Goal: Communication & Community: Share content

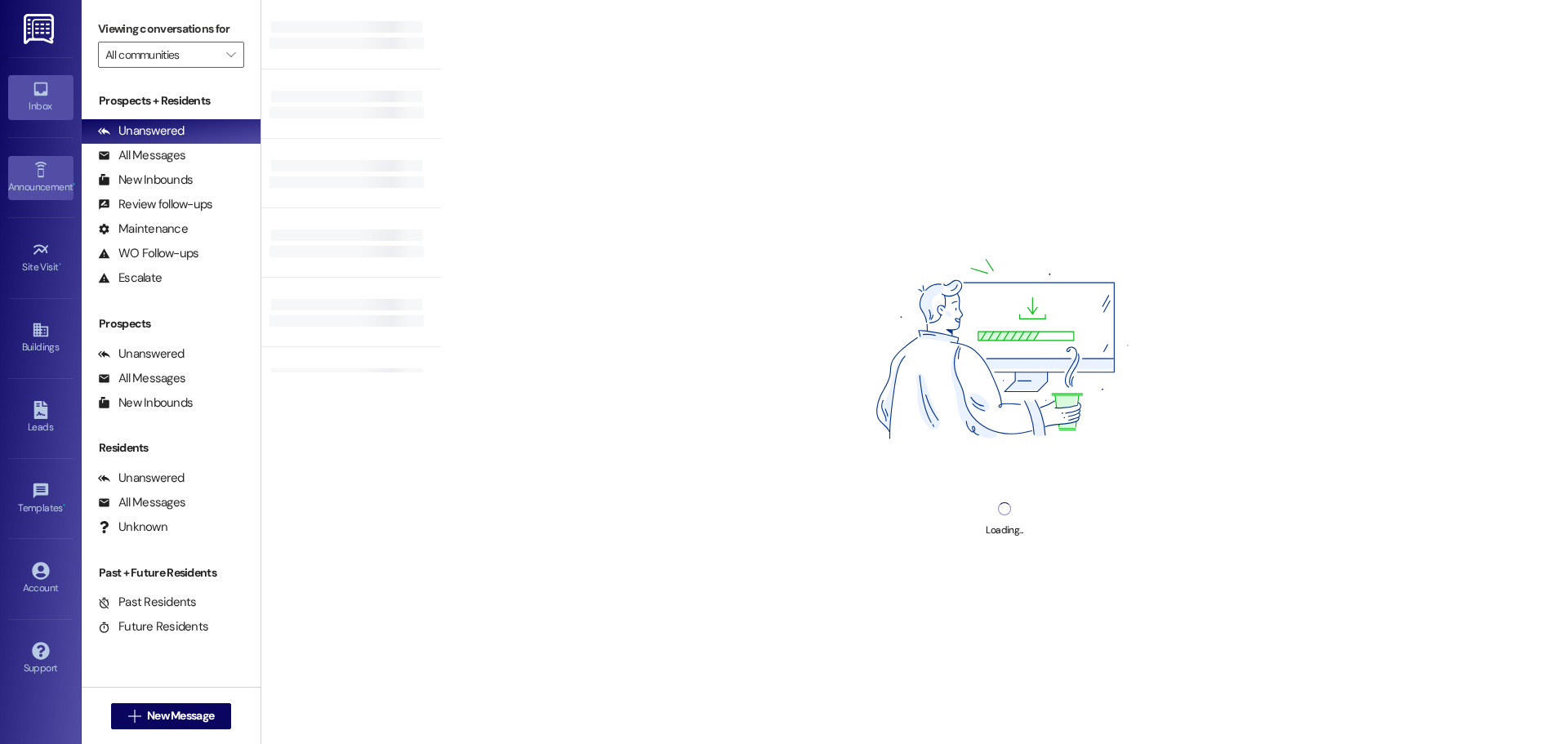
click at [64, 180] on div "Announcement •" at bounding box center [40, 187] width 82 height 16
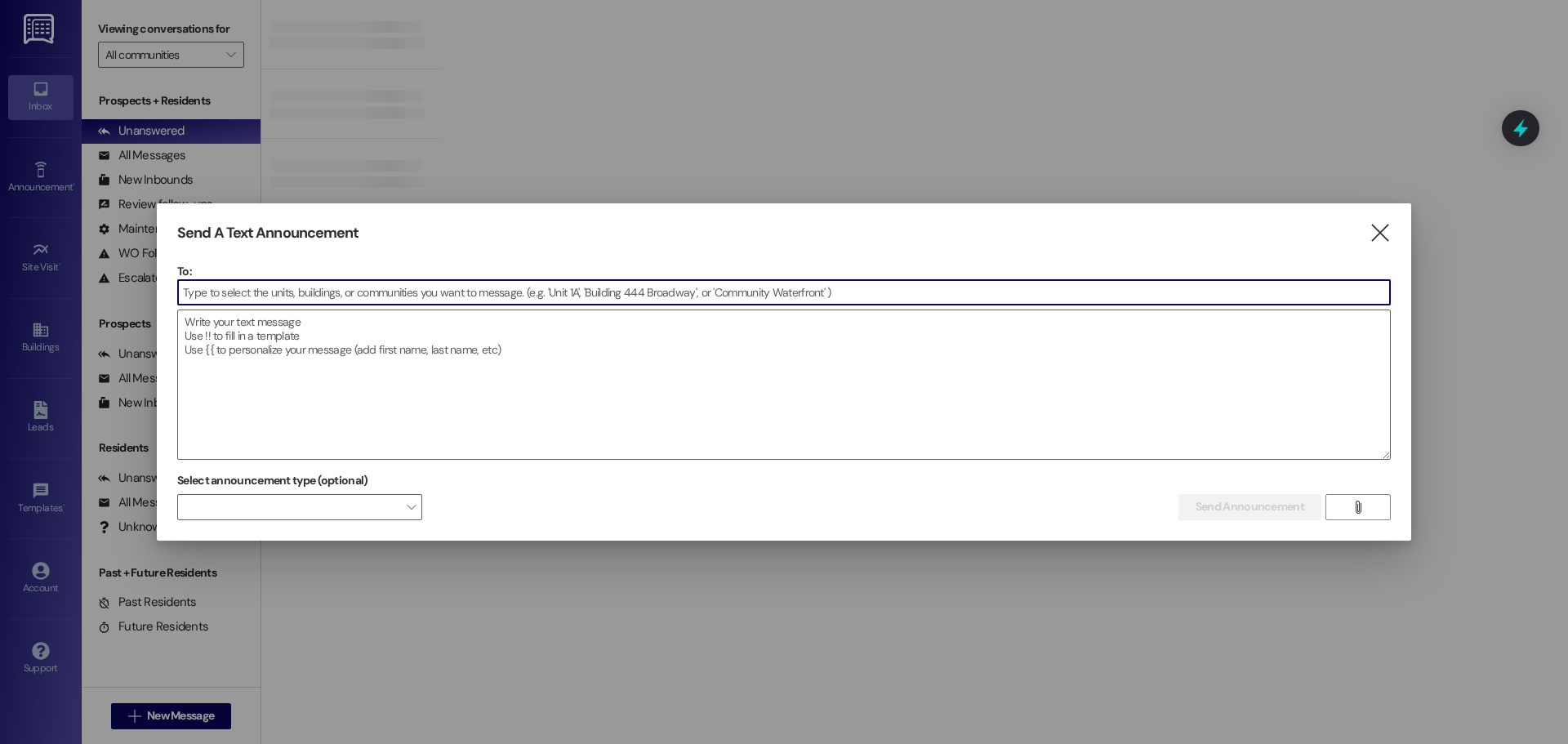
click at [432, 293] on input at bounding box center [784, 291] width 1212 height 24
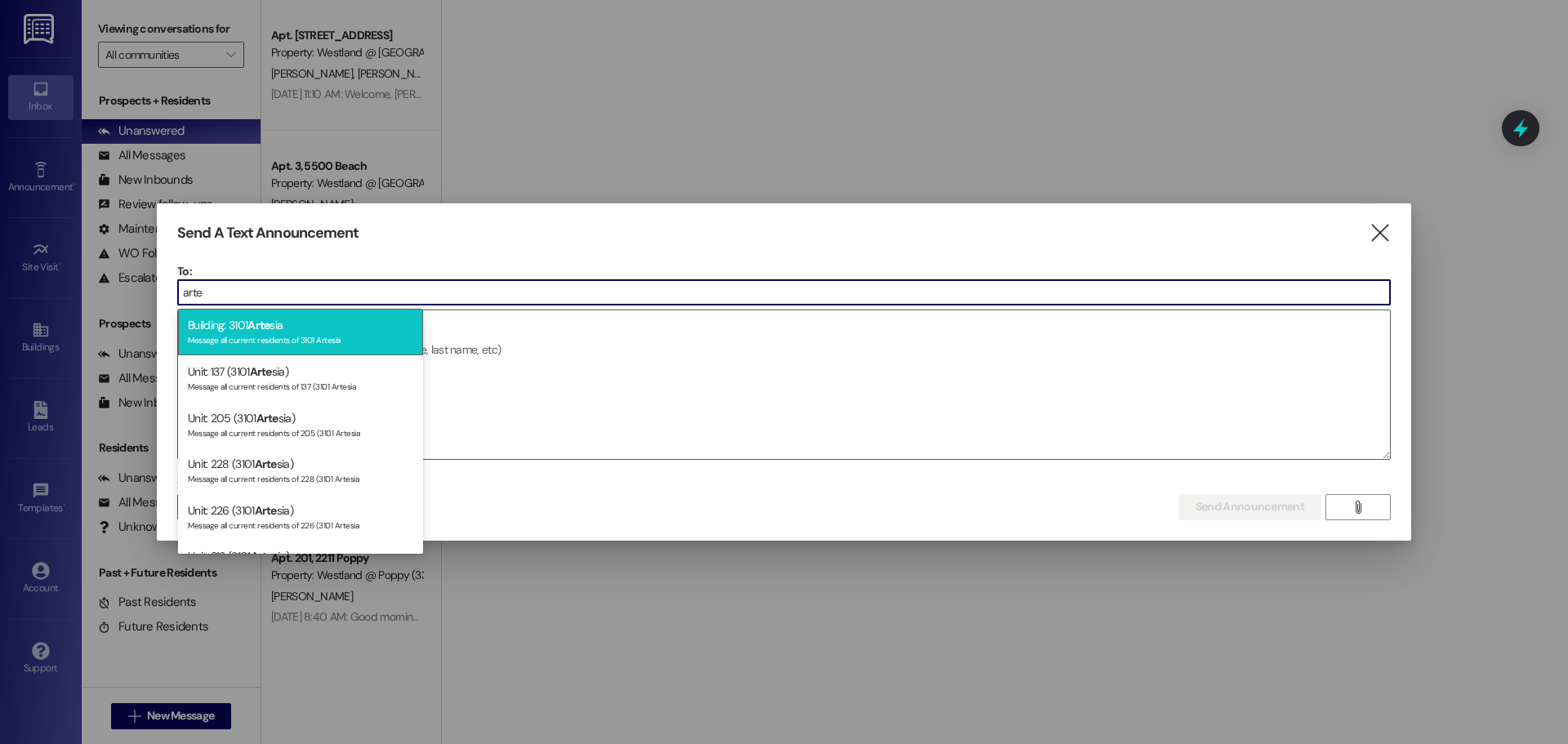
type input "arte"
click at [289, 324] on div "Building: 3101 Arte sia Message all current residents of 3101 Artesia" at bounding box center [300, 332] width 245 height 47
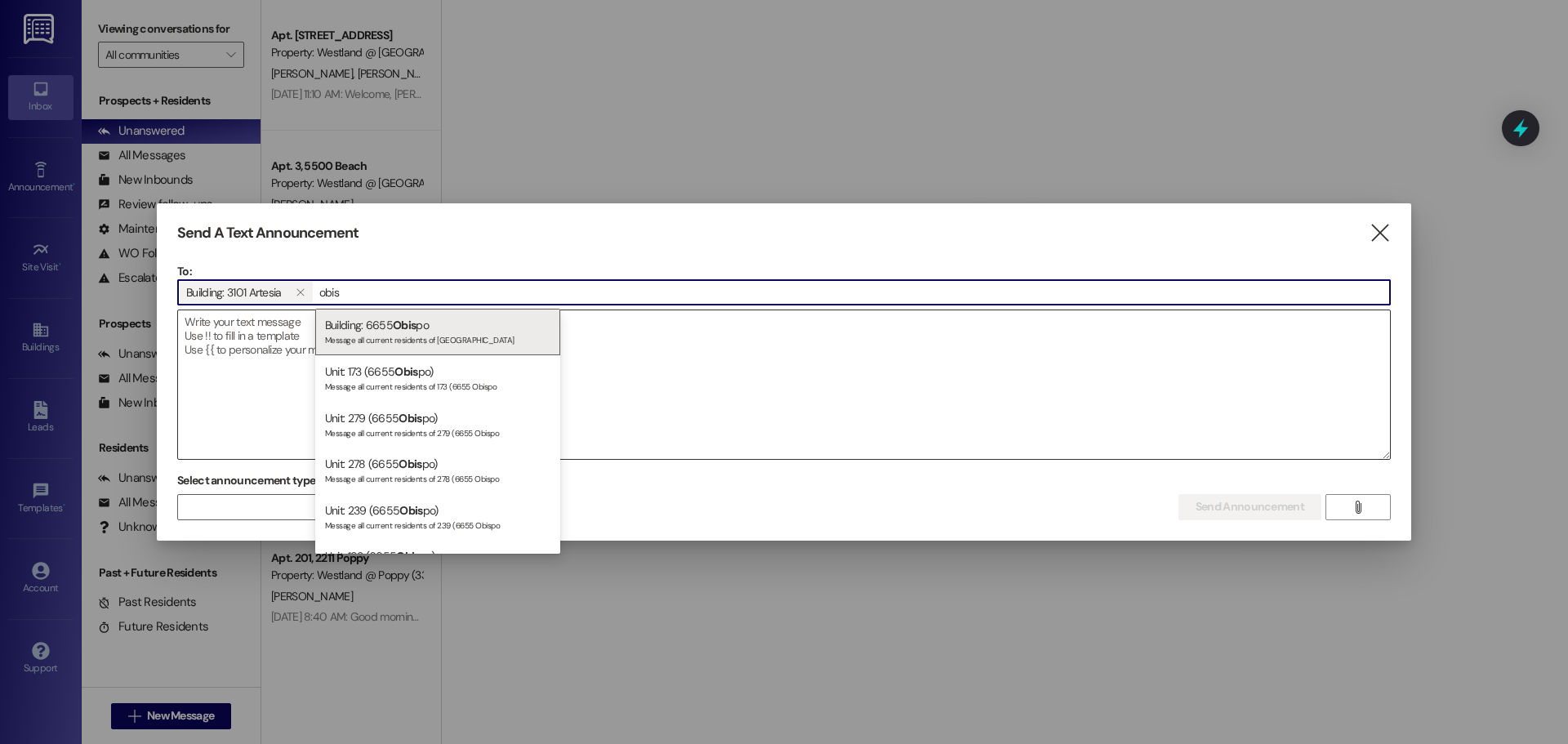
type input "obis"
click at [392, 315] on div "Building: 6655 Obis po Message all current residents of [GEOGRAPHIC_DATA]" at bounding box center [437, 332] width 245 height 47
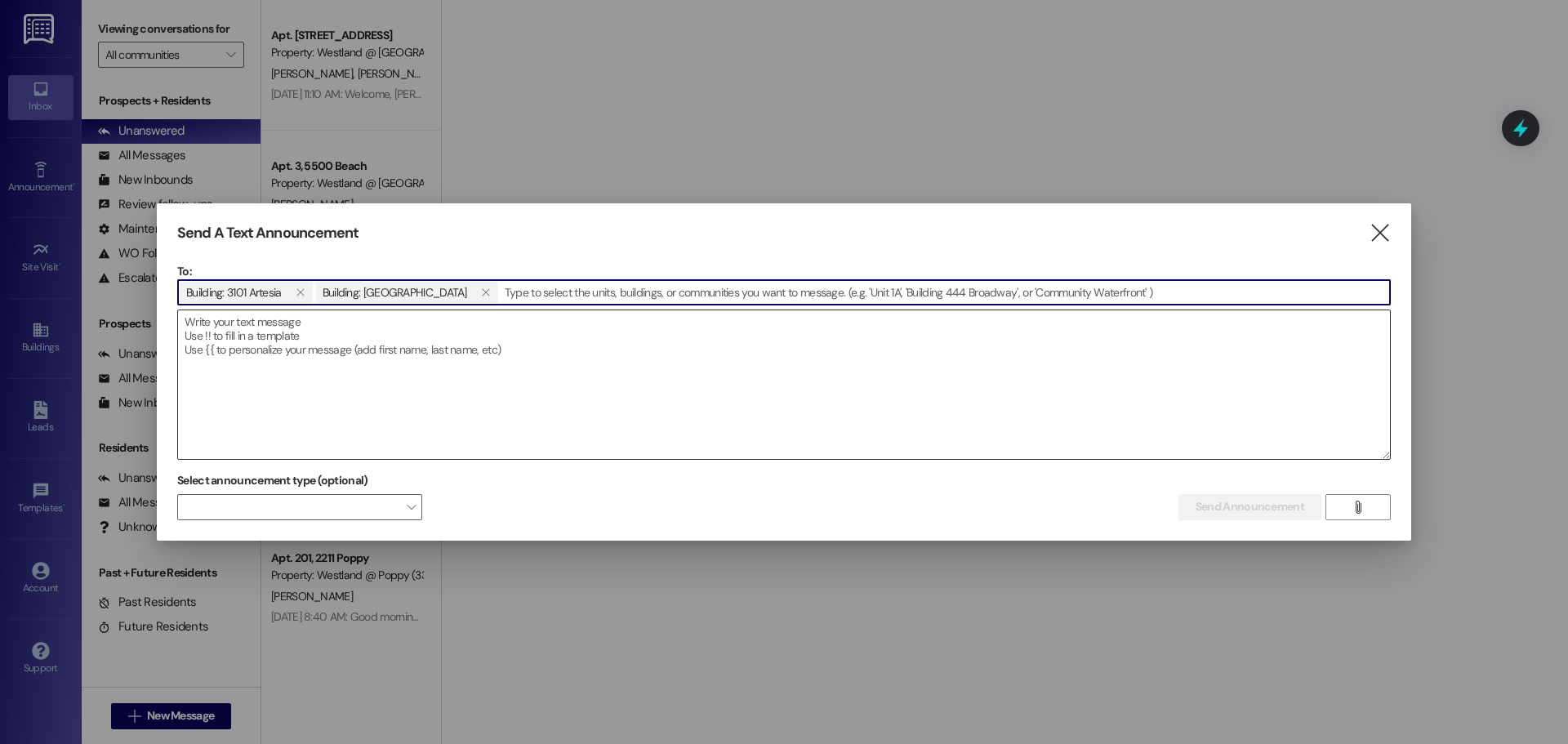
click at [385, 342] on textarea at bounding box center [784, 384] width 1212 height 148
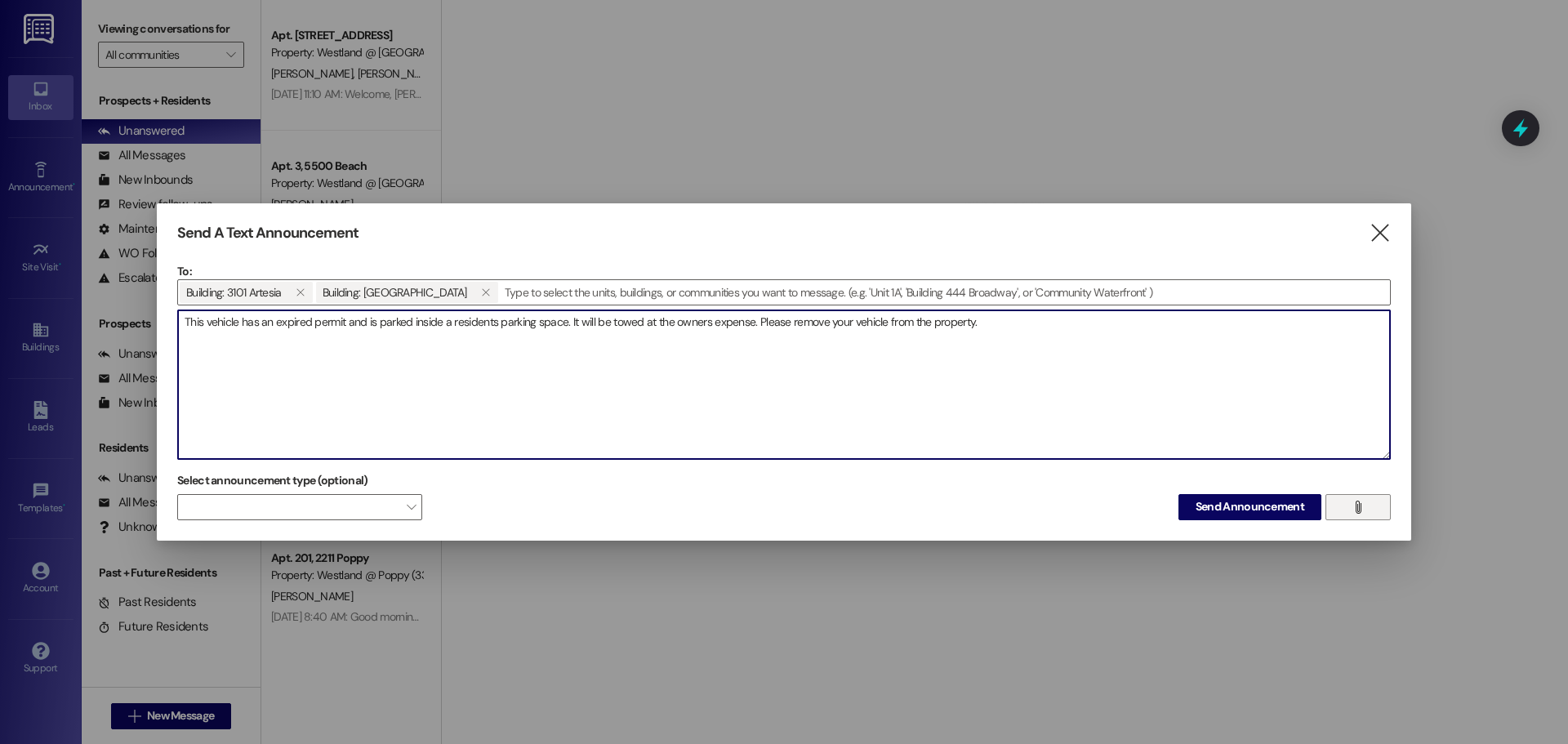
type textarea "This vehicle has an expired permit and is parked inside a residents parking spa…"
click at [1350, 511] on span "" at bounding box center [1357, 506] width 19 height 24
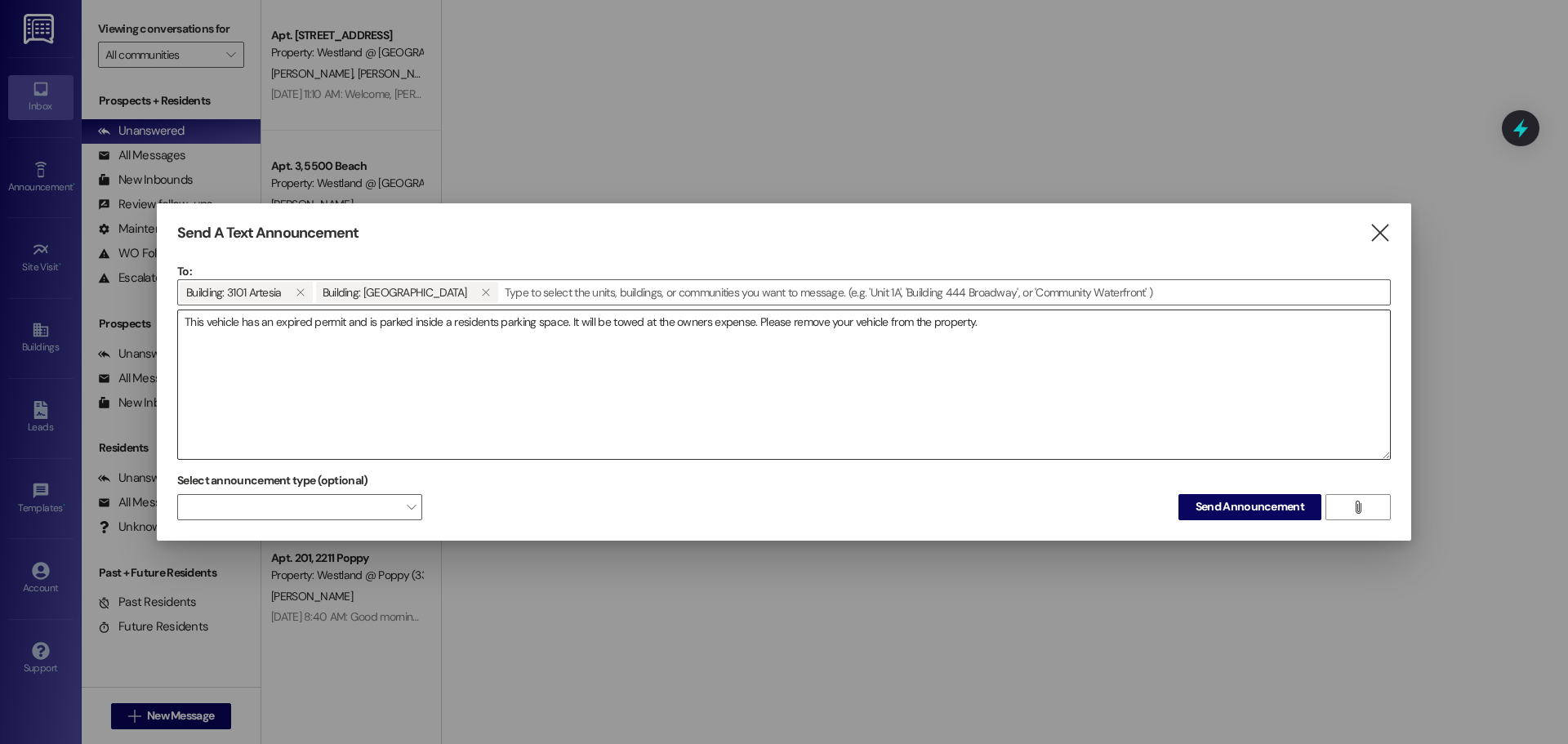
click at [1135, 391] on textarea "This vehicle has an expired permit and is parked inside a residents parking spa…" at bounding box center [784, 384] width 1212 height 148
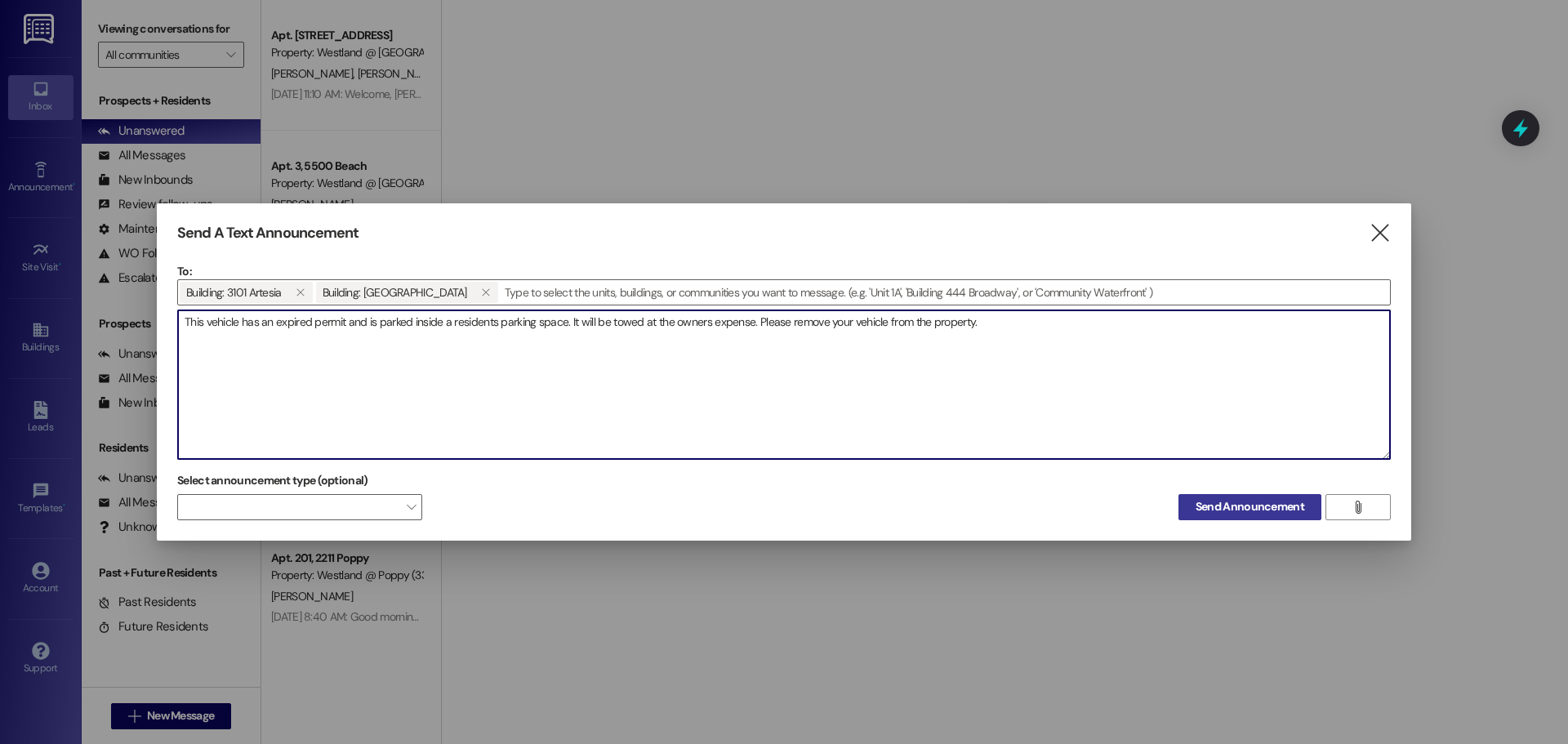
click at [1282, 501] on span "Send Announcement" at bounding box center [1250, 506] width 109 height 17
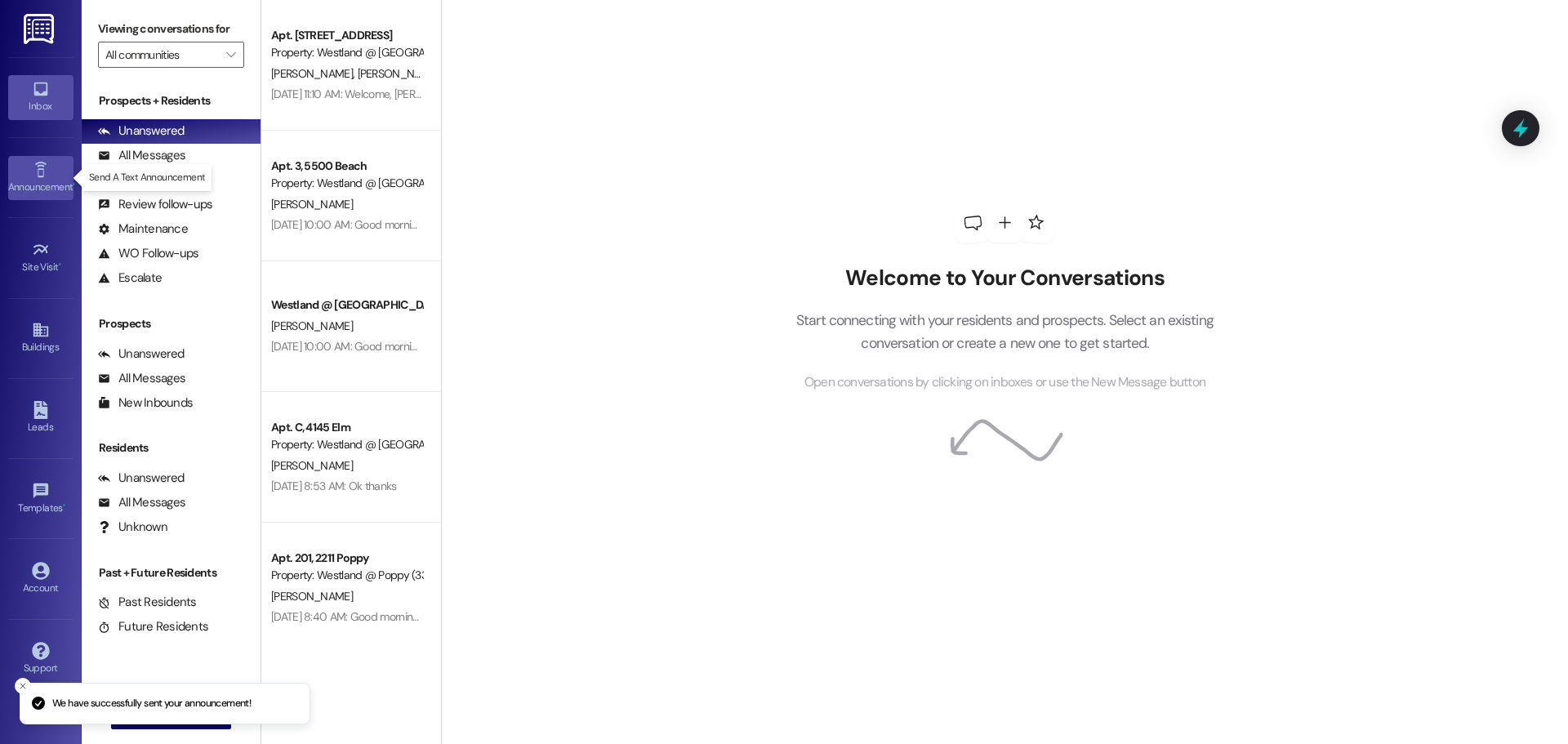
click at [22, 168] on link "Announcement •" at bounding box center [40, 177] width 66 height 44
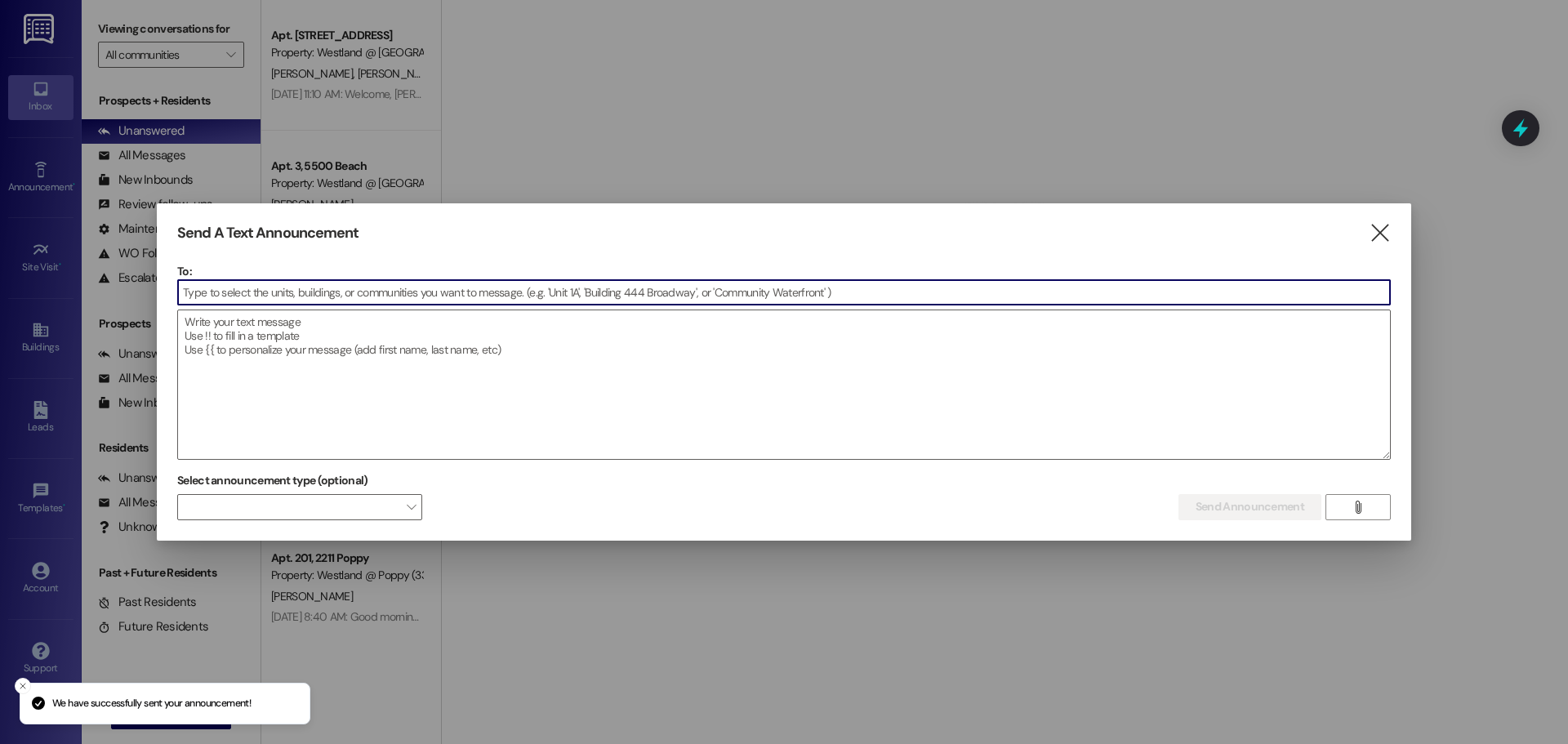
click at [242, 294] on input at bounding box center [784, 291] width 1212 height 24
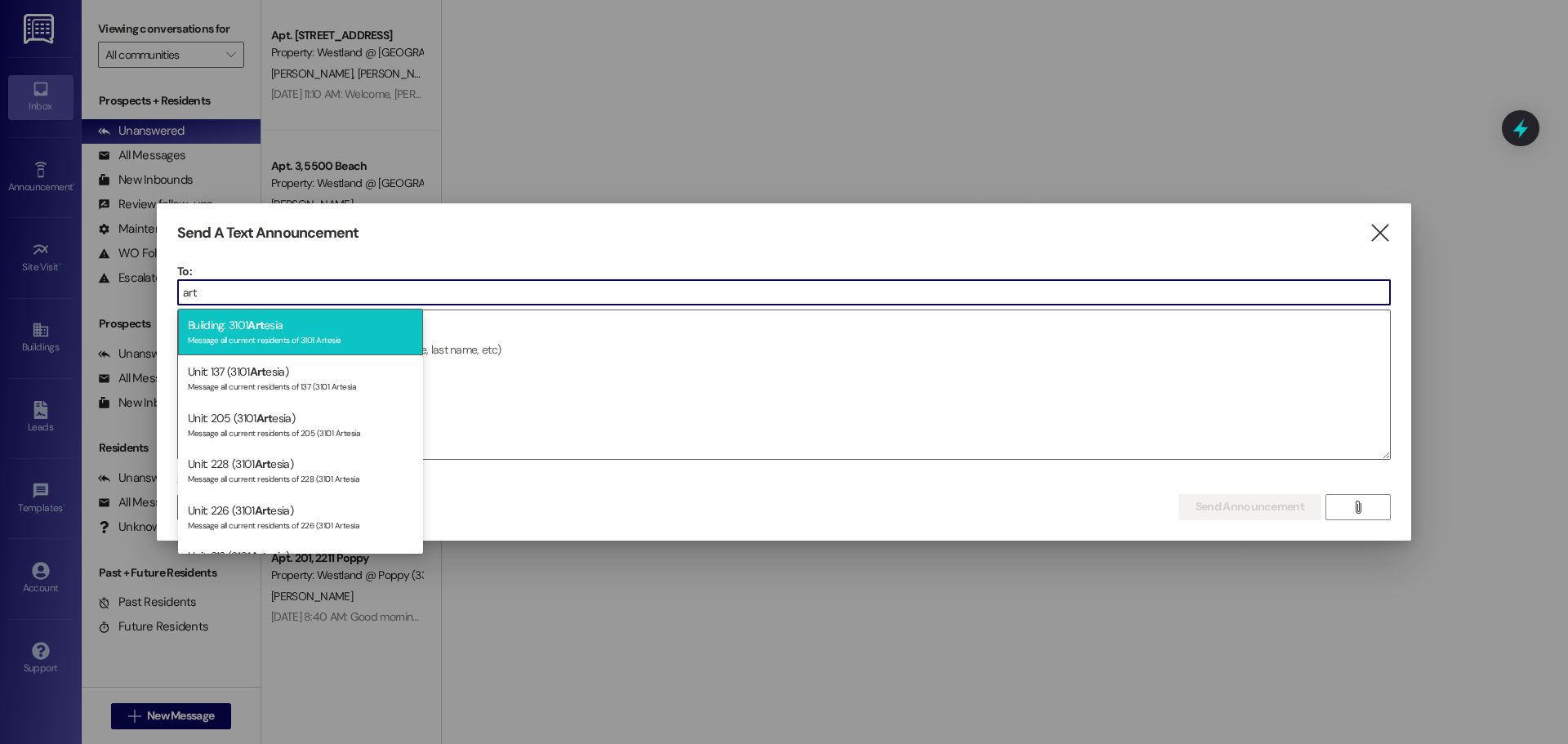
type input "art"
click at [280, 344] on div "Message all current residents of 3101 Artesia" at bounding box center [300, 338] width 226 height 13
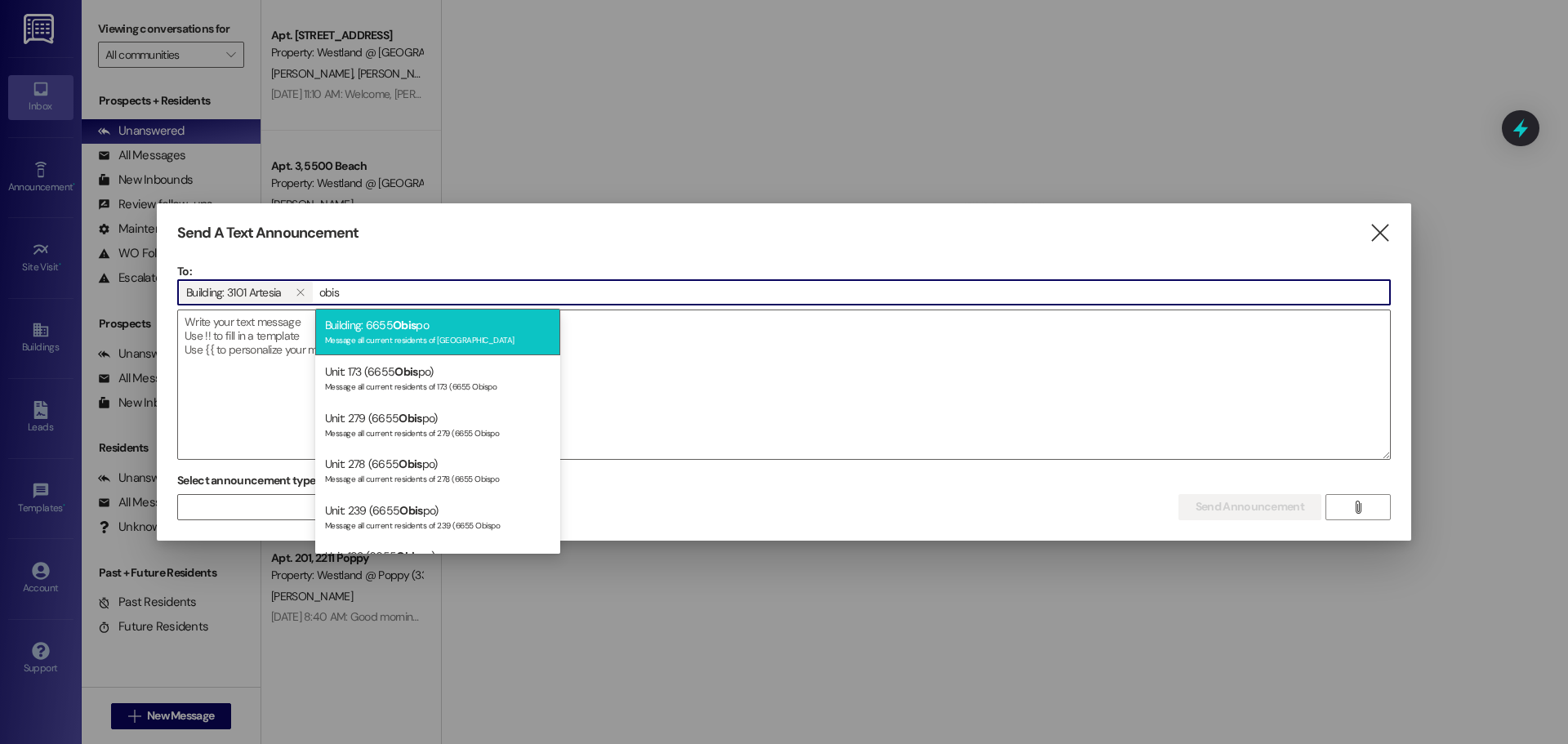
type input "obis"
click at [361, 333] on div "Building: 6655 Obis po Message all current residents of [GEOGRAPHIC_DATA]" at bounding box center [437, 332] width 245 height 47
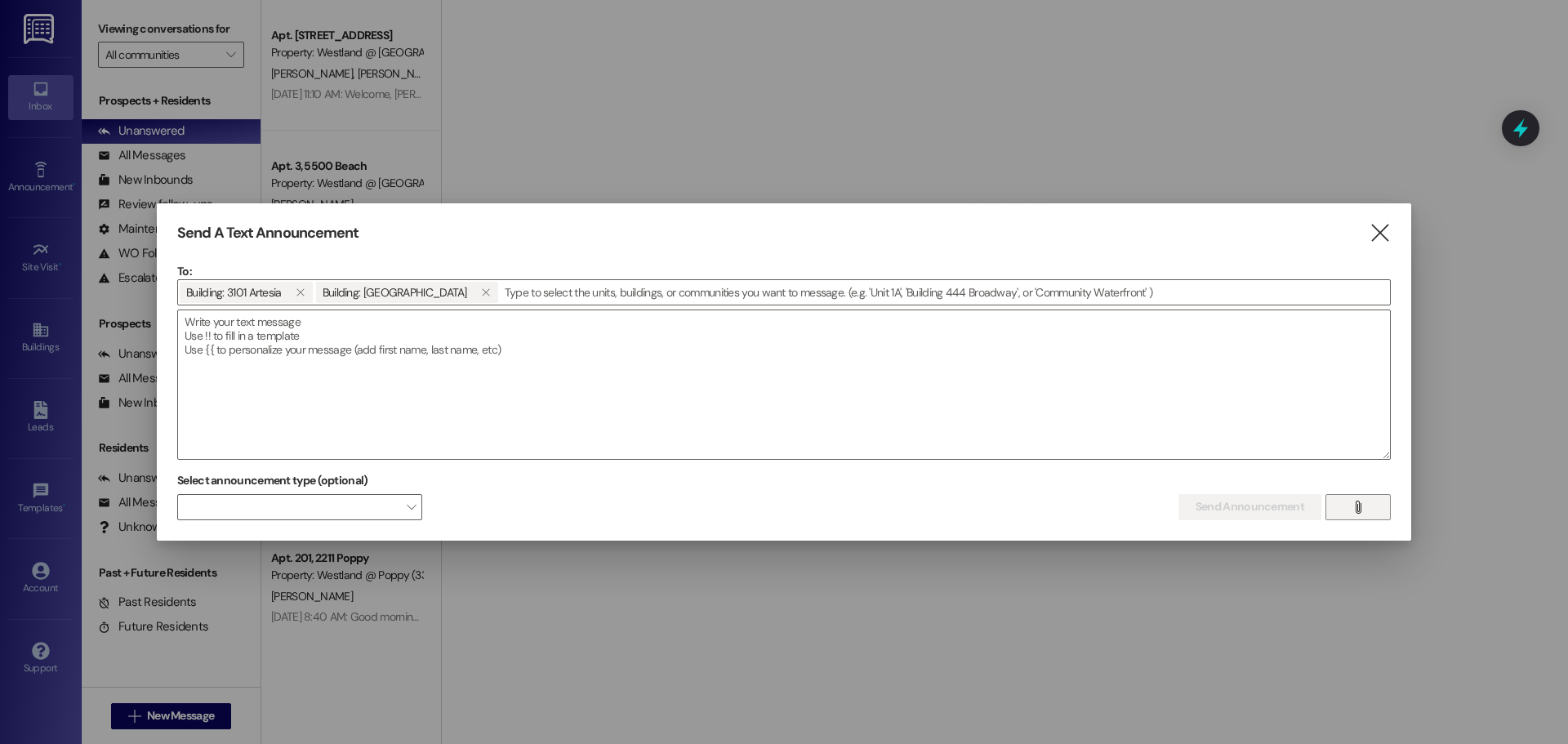
click at [1361, 513] on icon "" at bounding box center [1358, 507] width 13 height 13
click at [1348, 508] on span "" at bounding box center [1357, 506] width 19 height 24
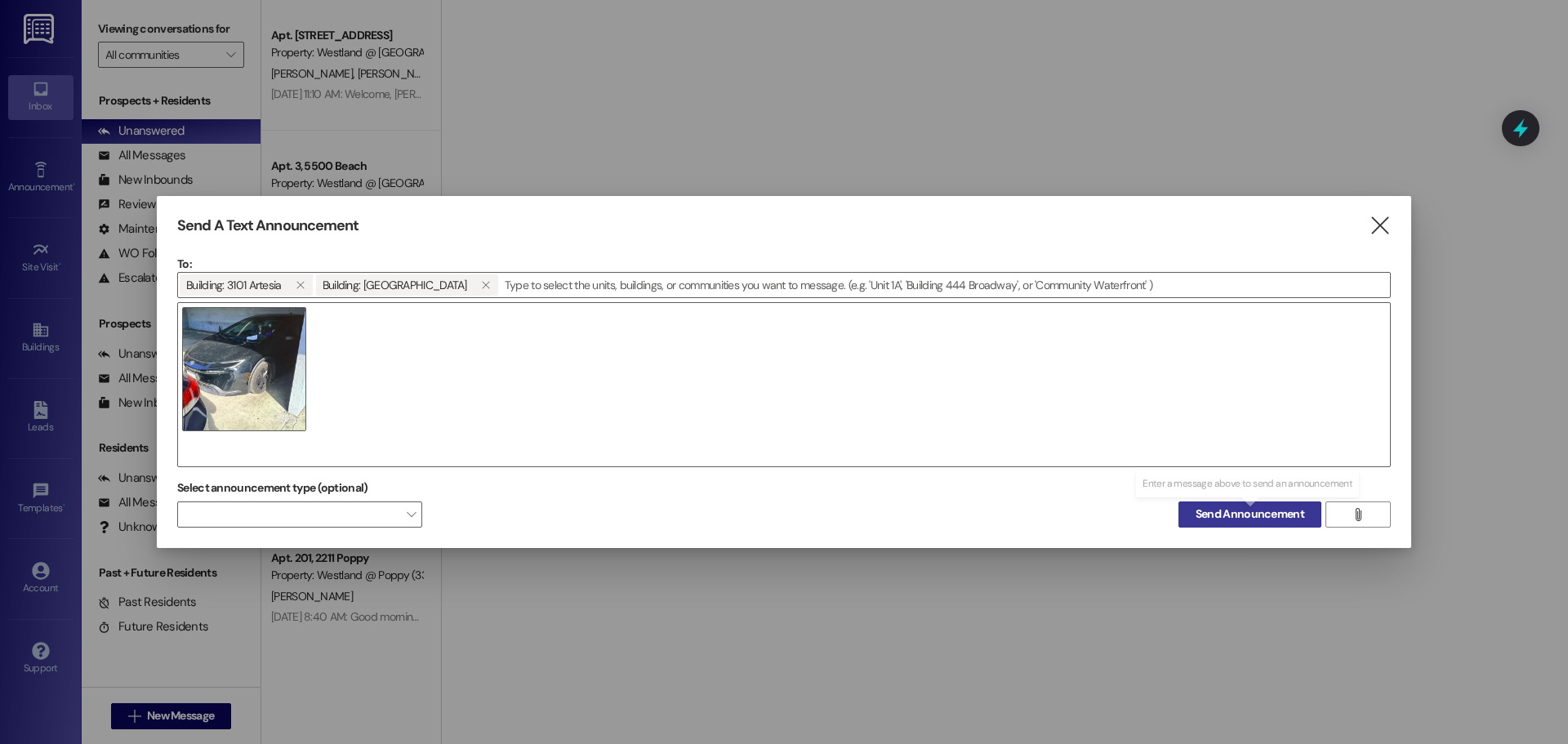
click at [1247, 511] on span "Send Announcement" at bounding box center [1250, 514] width 109 height 17
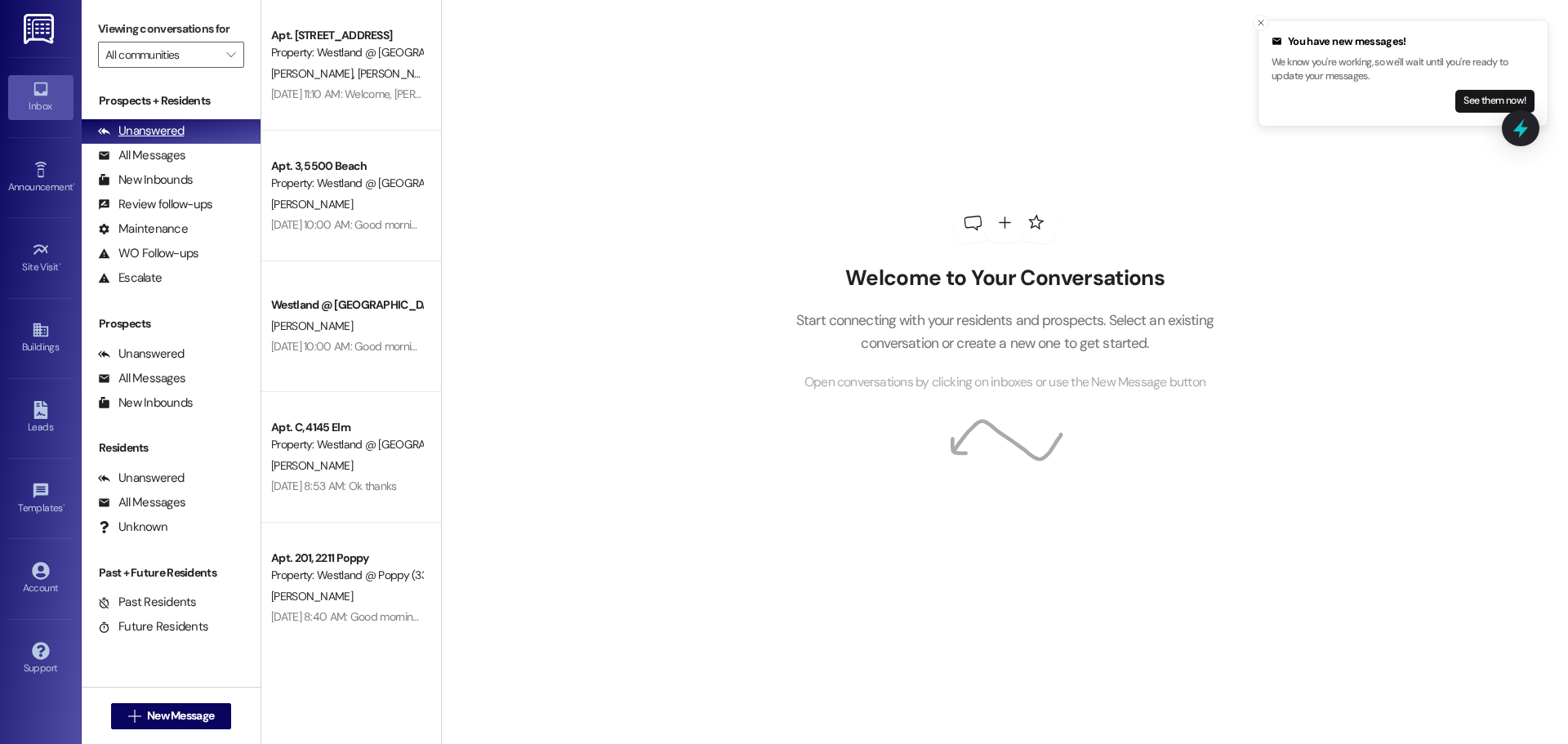
click at [183, 136] on div "Unanswered (0)" at bounding box center [171, 131] width 179 height 24
click at [181, 351] on div "Unanswered" at bounding box center [141, 354] width 86 height 17
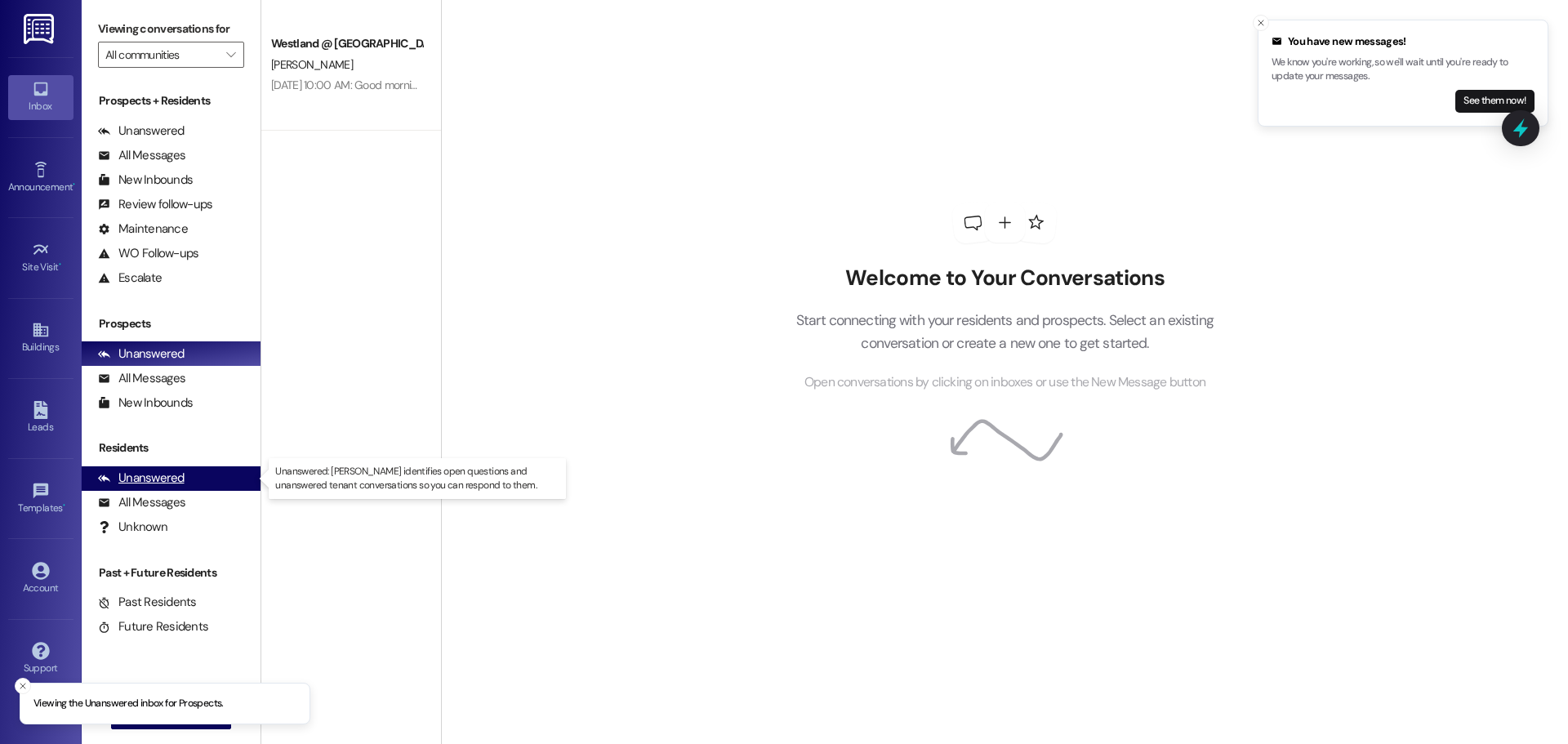
click at [183, 481] on div "Unanswered (0)" at bounding box center [171, 478] width 179 height 24
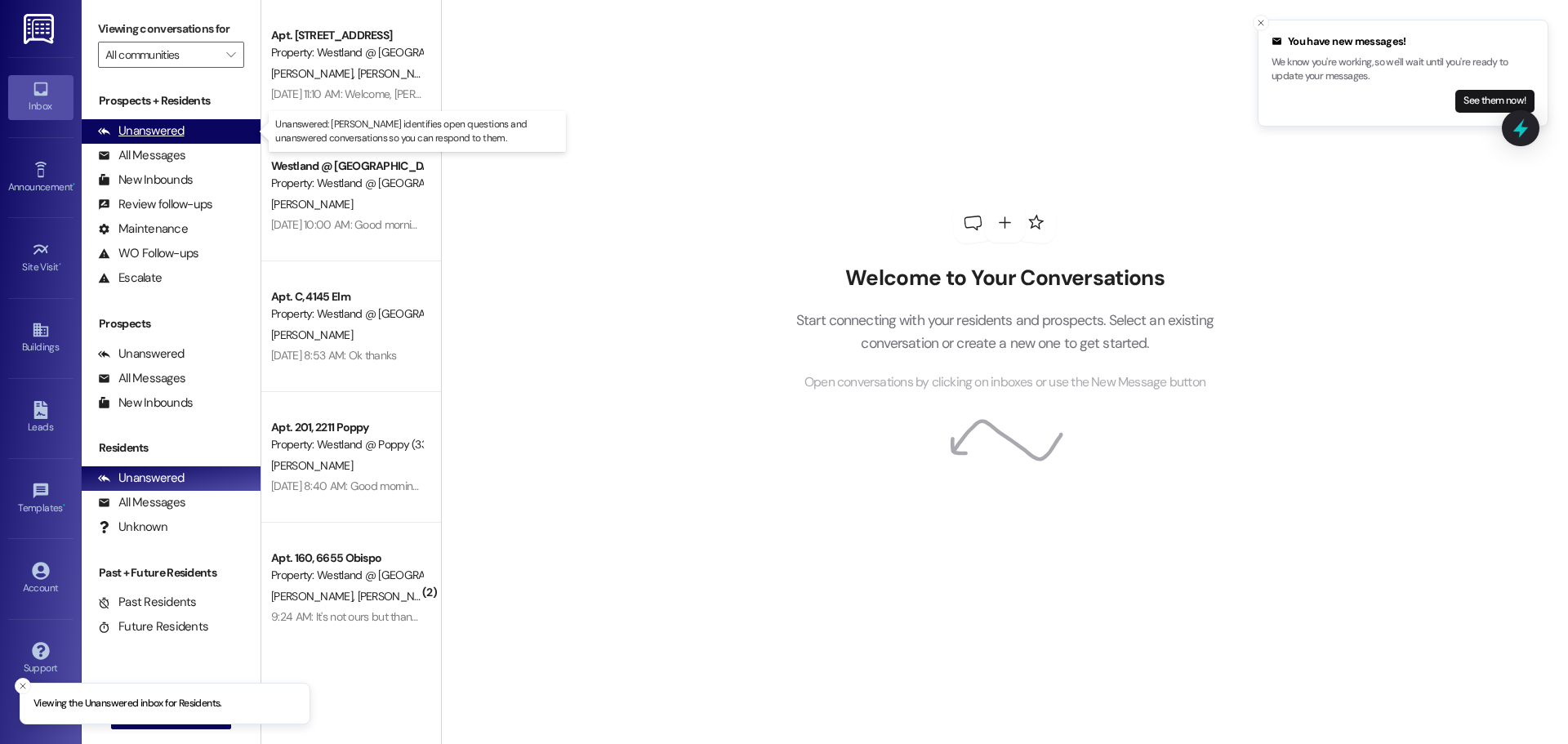
click at [135, 131] on div "Unanswered" at bounding box center [141, 130] width 86 height 17
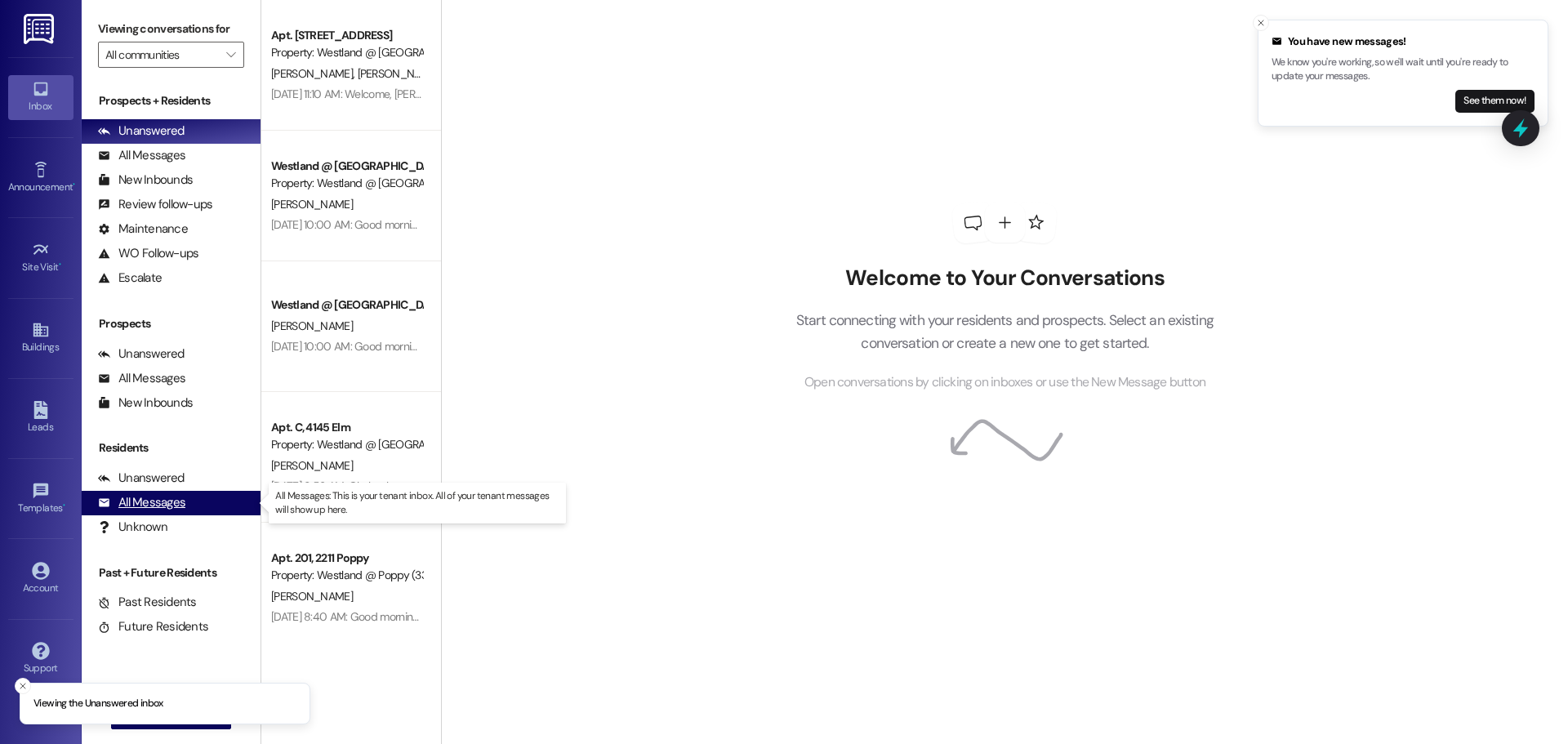
click at [161, 506] on div "All Messages" at bounding box center [141, 502] width 87 height 17
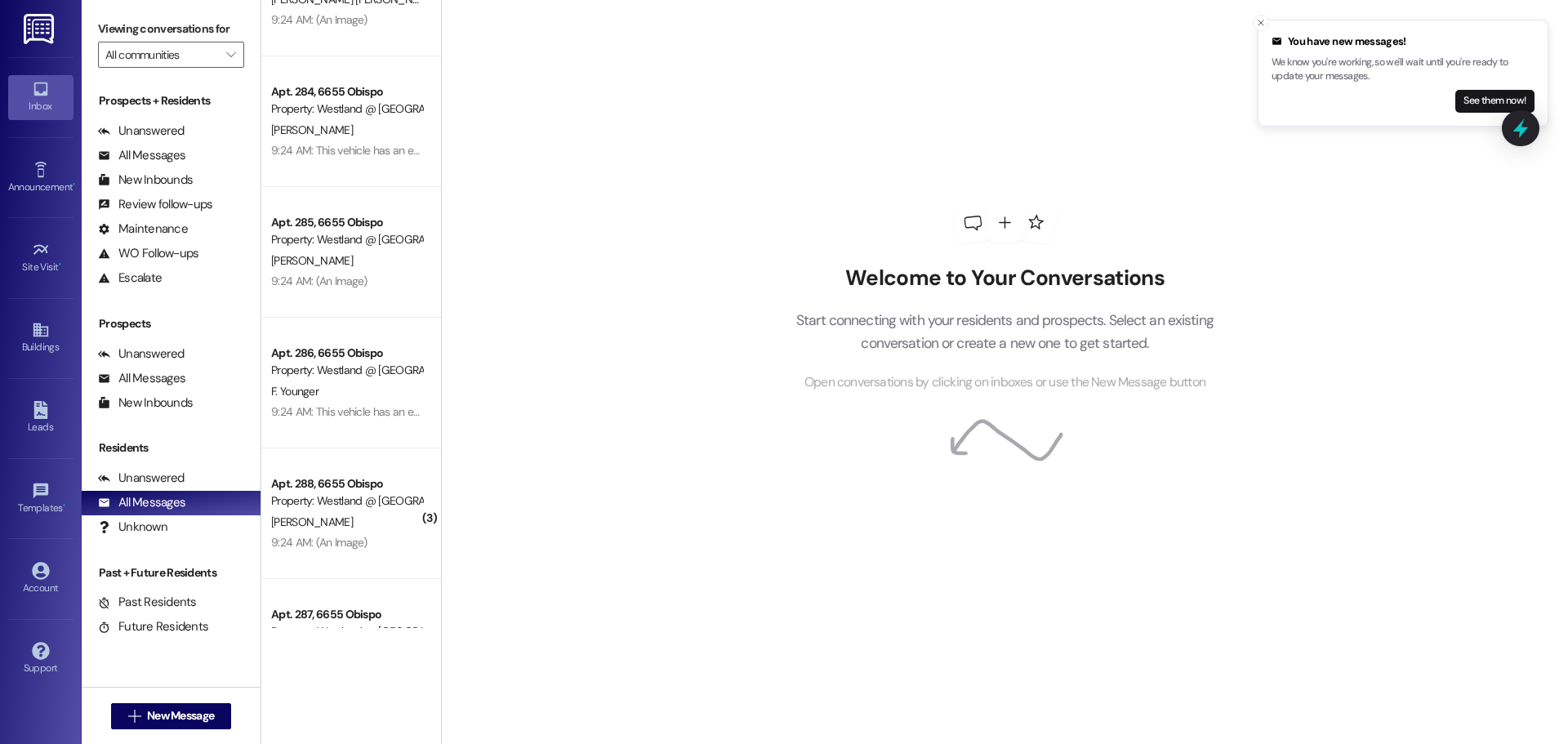
scroll to position [991, 0]
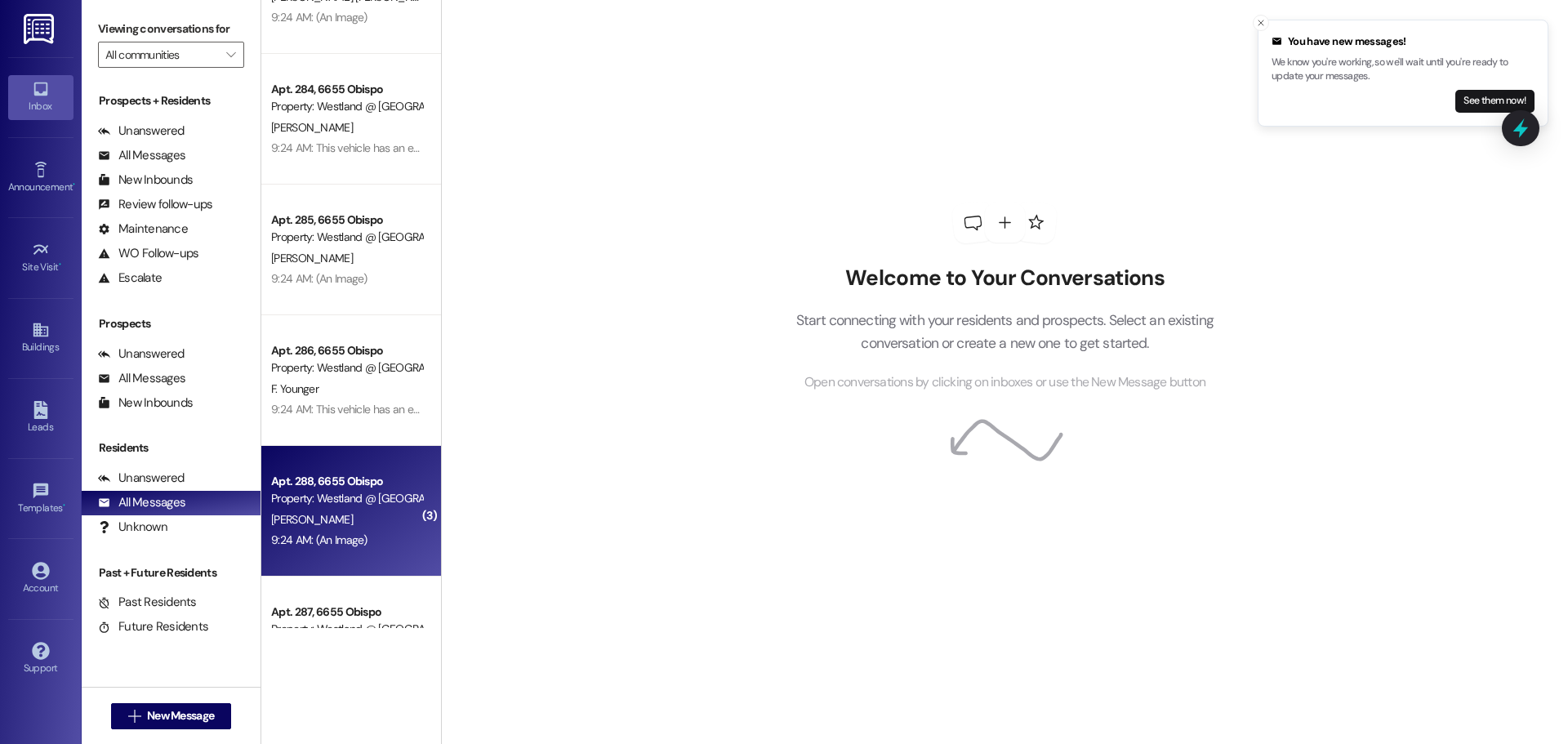
click at [342, 515] on div "[PERSON_NAME]" at bounding box center [347, 520] width 155 height 21
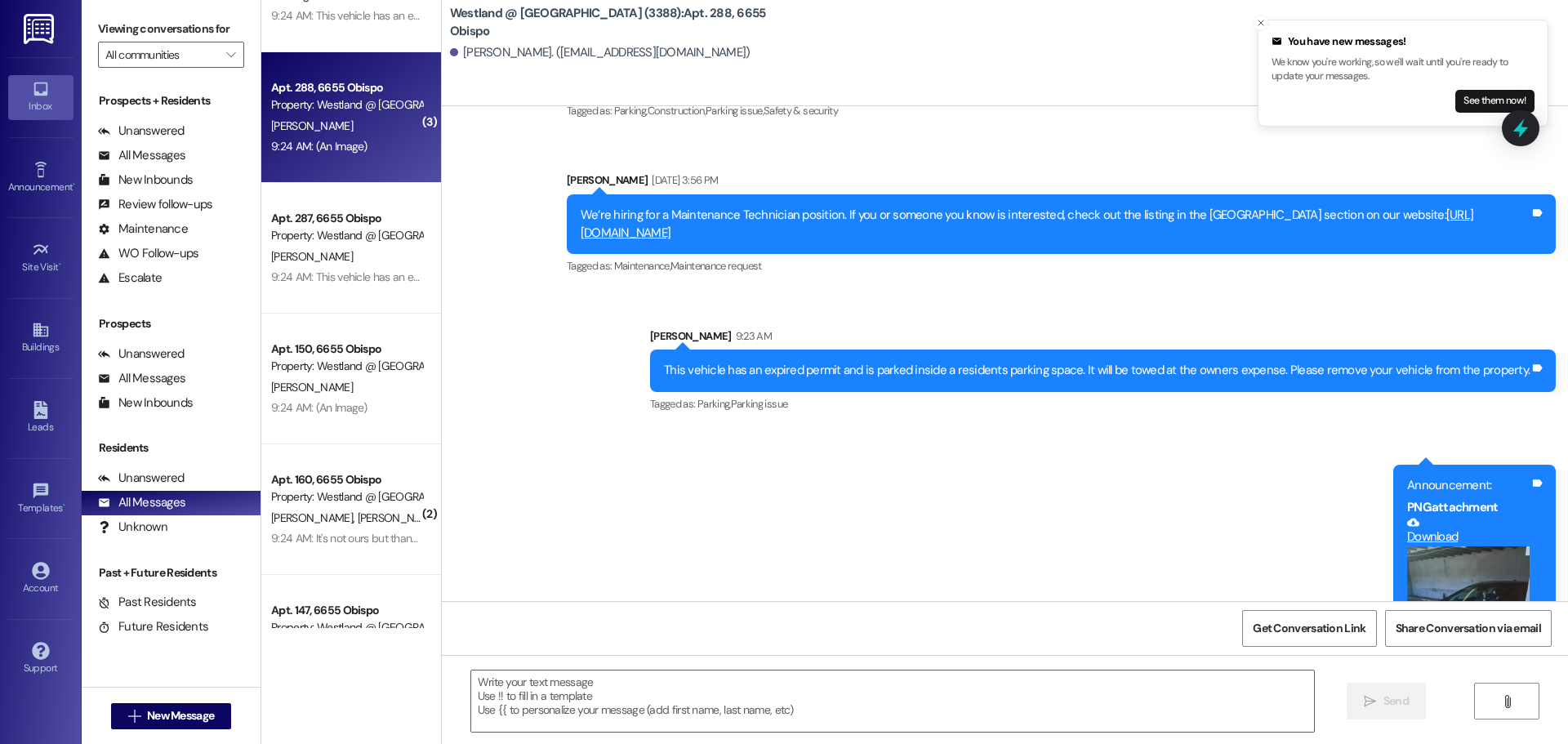
scroll to position [1388, 0]
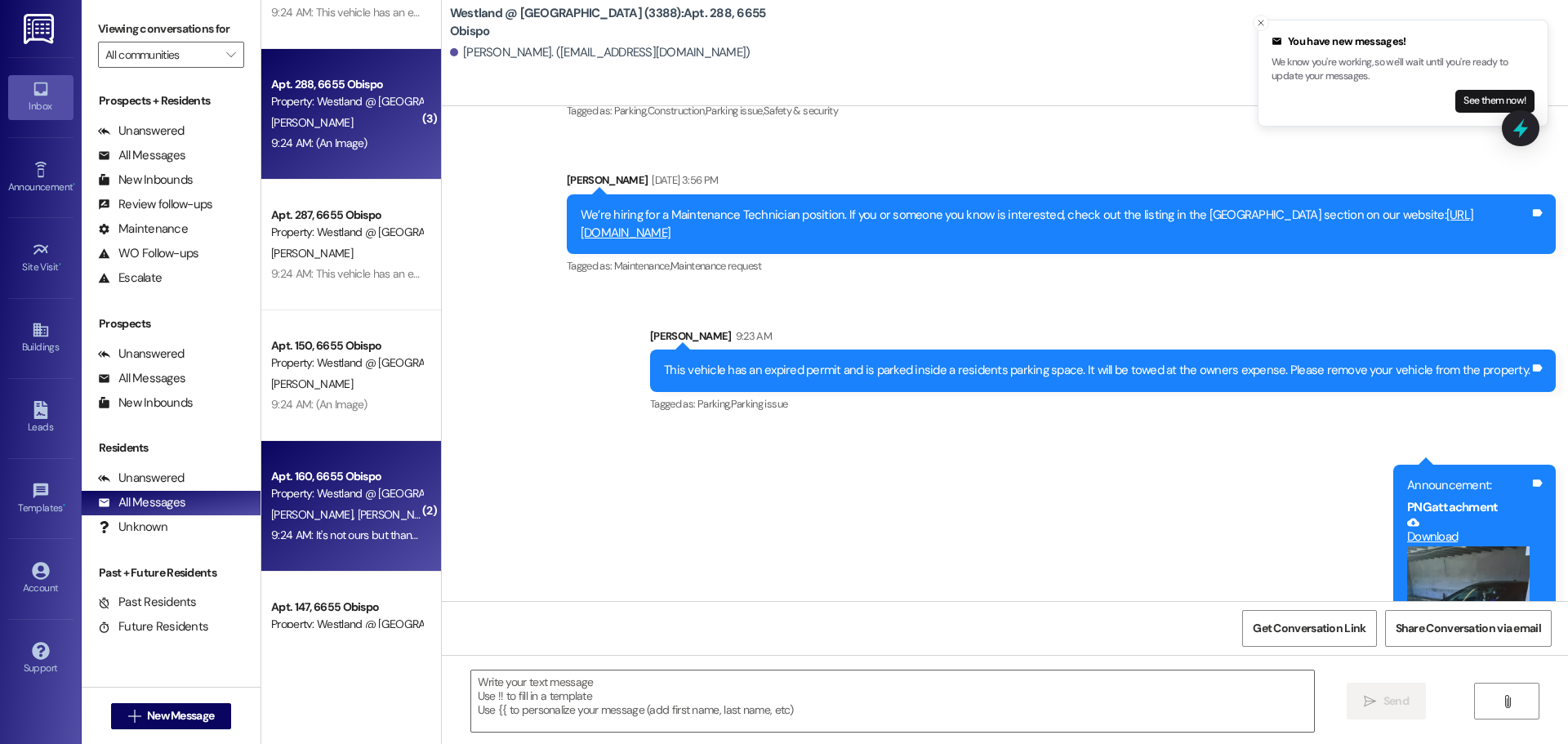
click at [354, 524] on div "[PERSON_NAME] [PERSON_NAME]" at bounding box center [347, 515] width 155 height 21
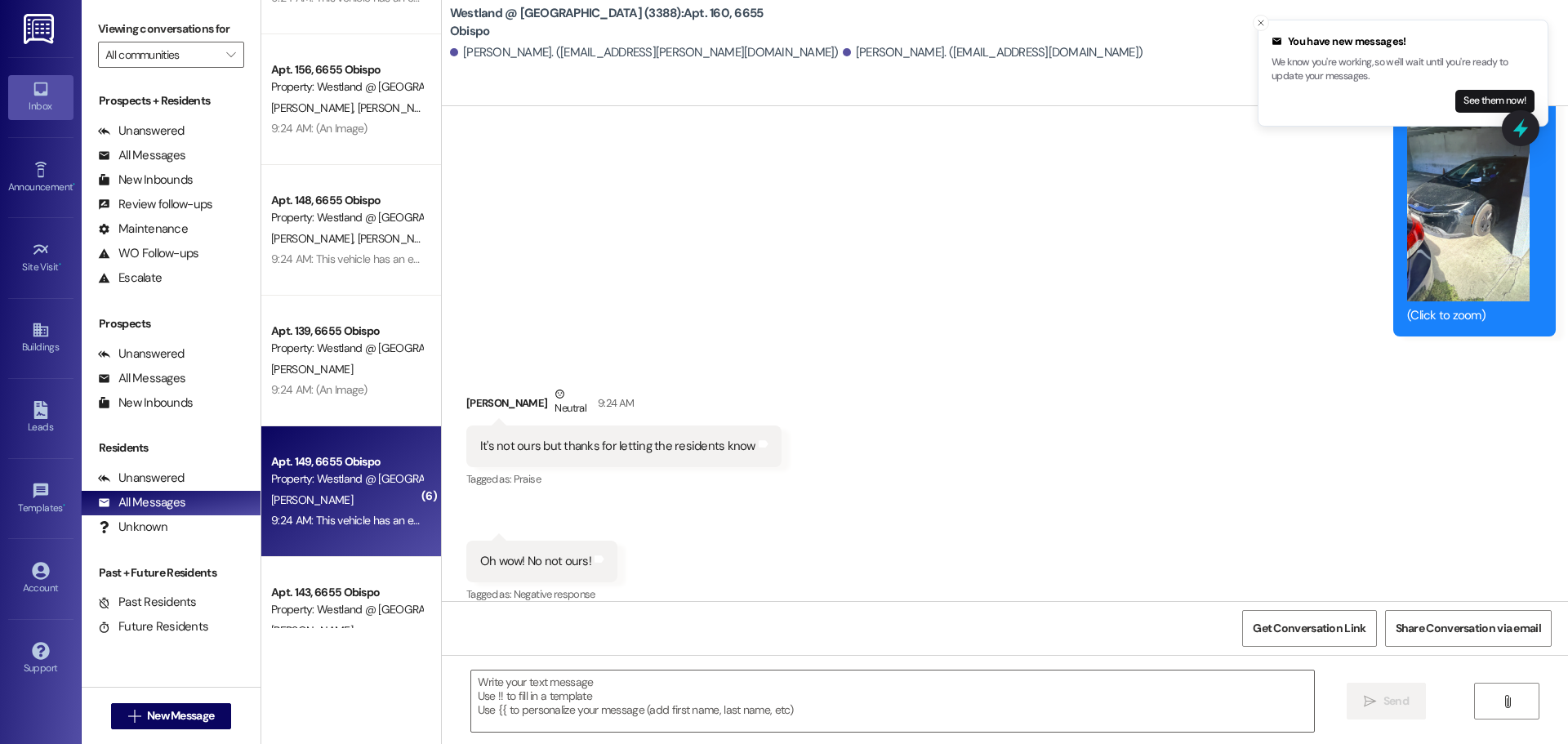
scroll to position [2320, 0]
click at [350, 508] on div "9:24 AM: This vehicle has an expired permit and is parked inside a residents pa…" at bounding box center [347, 518] width 155 height 21
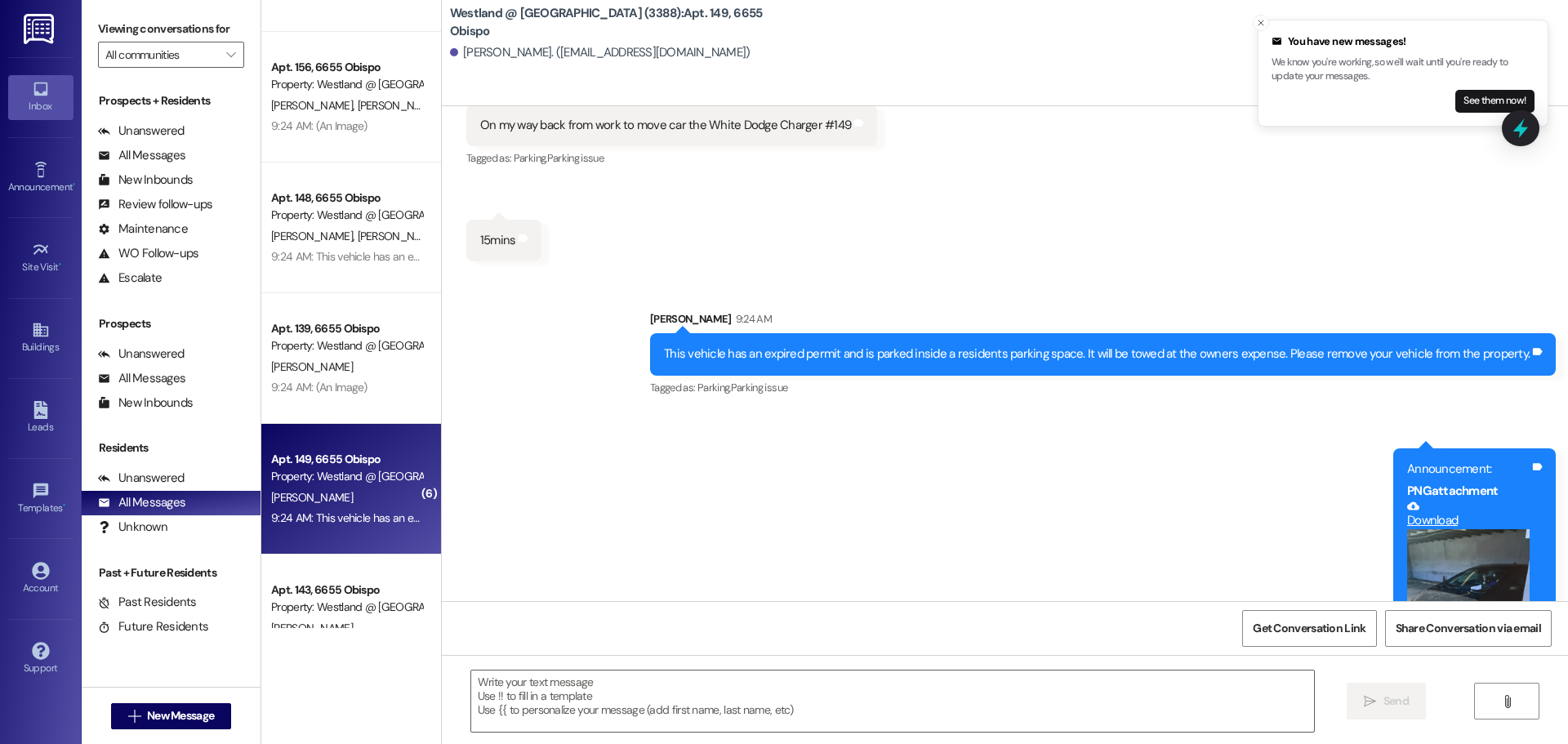
scroll to position [30437, 0]
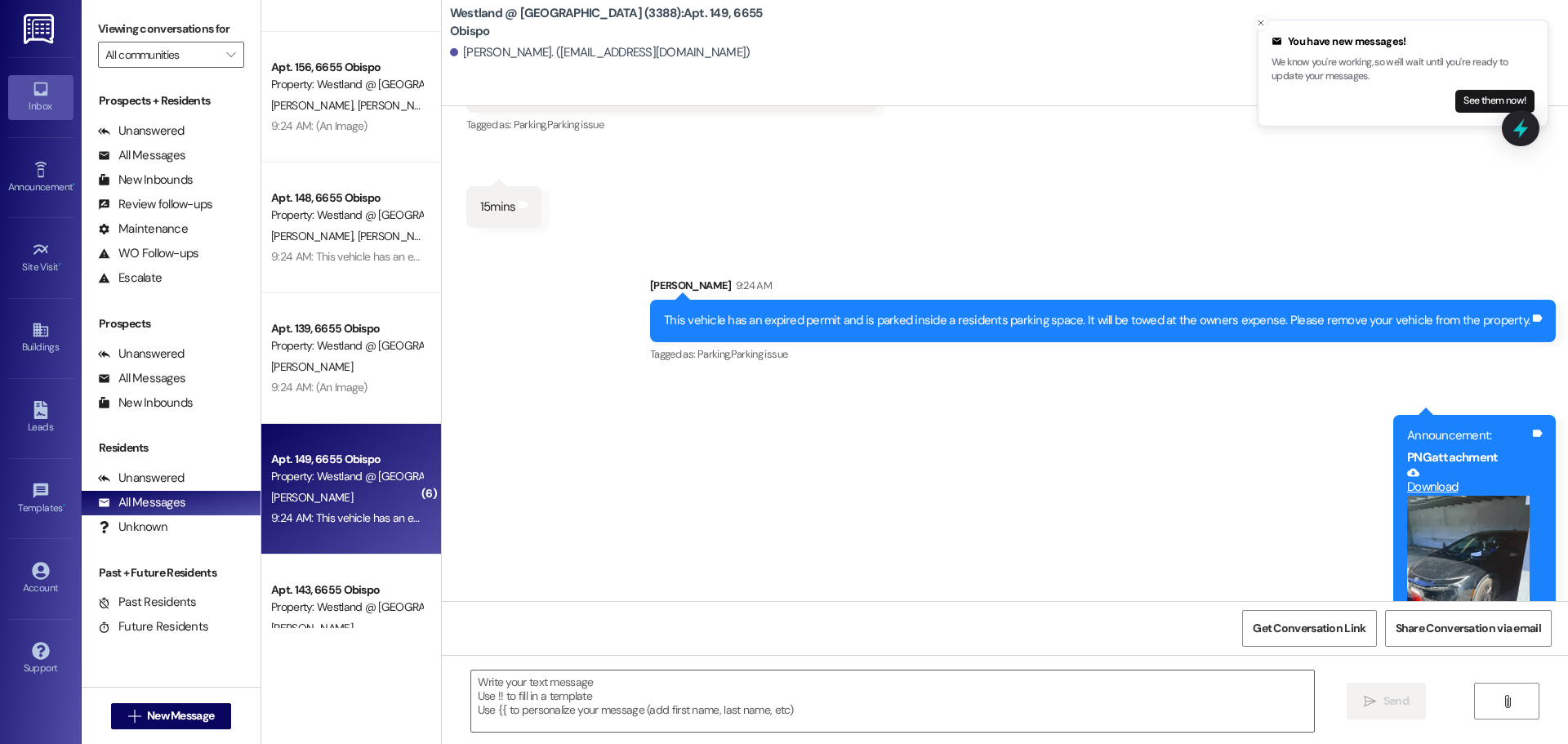
click at [631, 332] on div "Announcement, sent via SMS [PERSON_NAME] 9:24 AM This vehicle has an expired pe…" at bounding box center [1005, 481] width 1126 height 483
click at [168, 357] on div "Unanswered" at bounding box center [141, 354] width 86 height 17
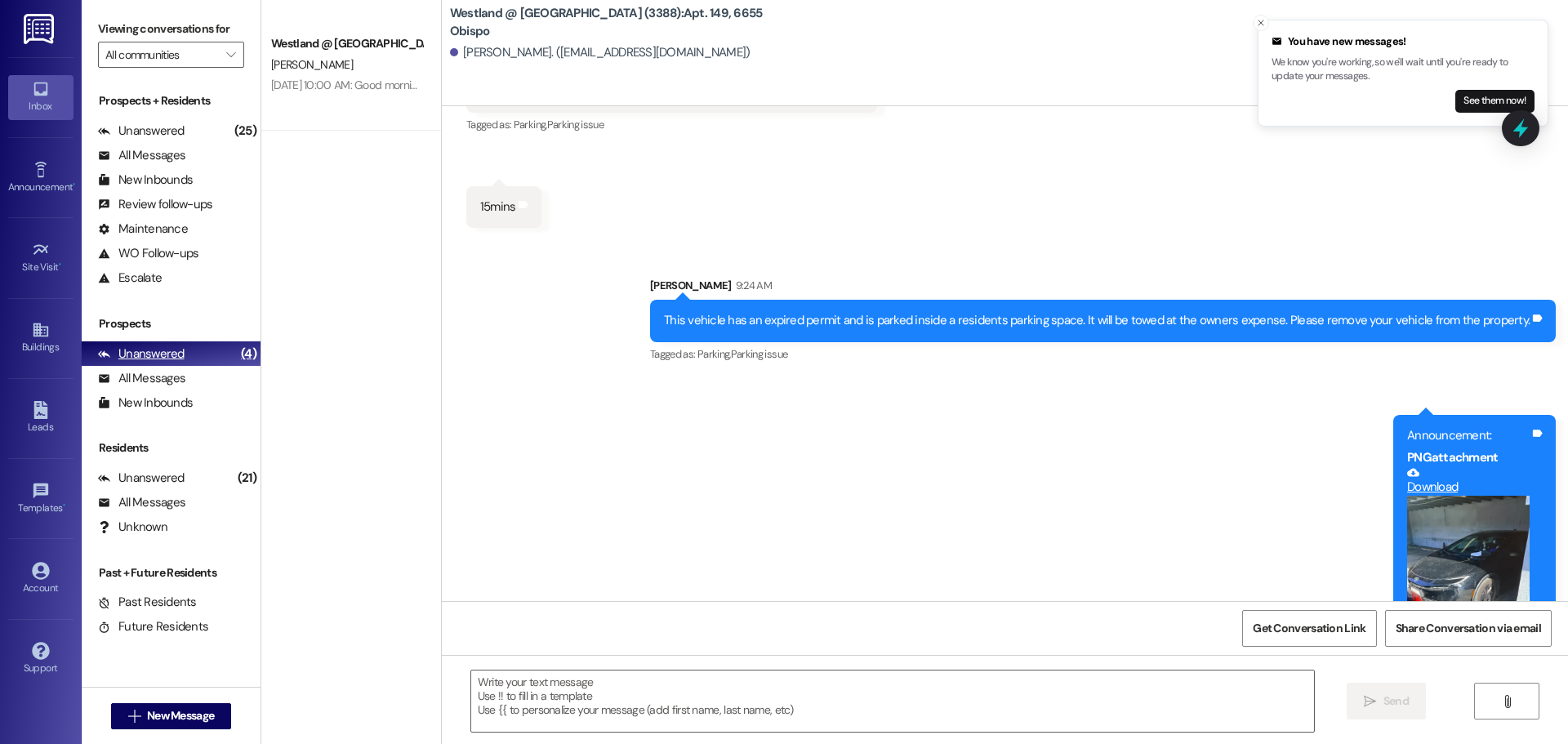
scroll to position [0, 0]
click at [152, 381] on div "All Messages" at bounding box center [141, 378] width 87 height 17
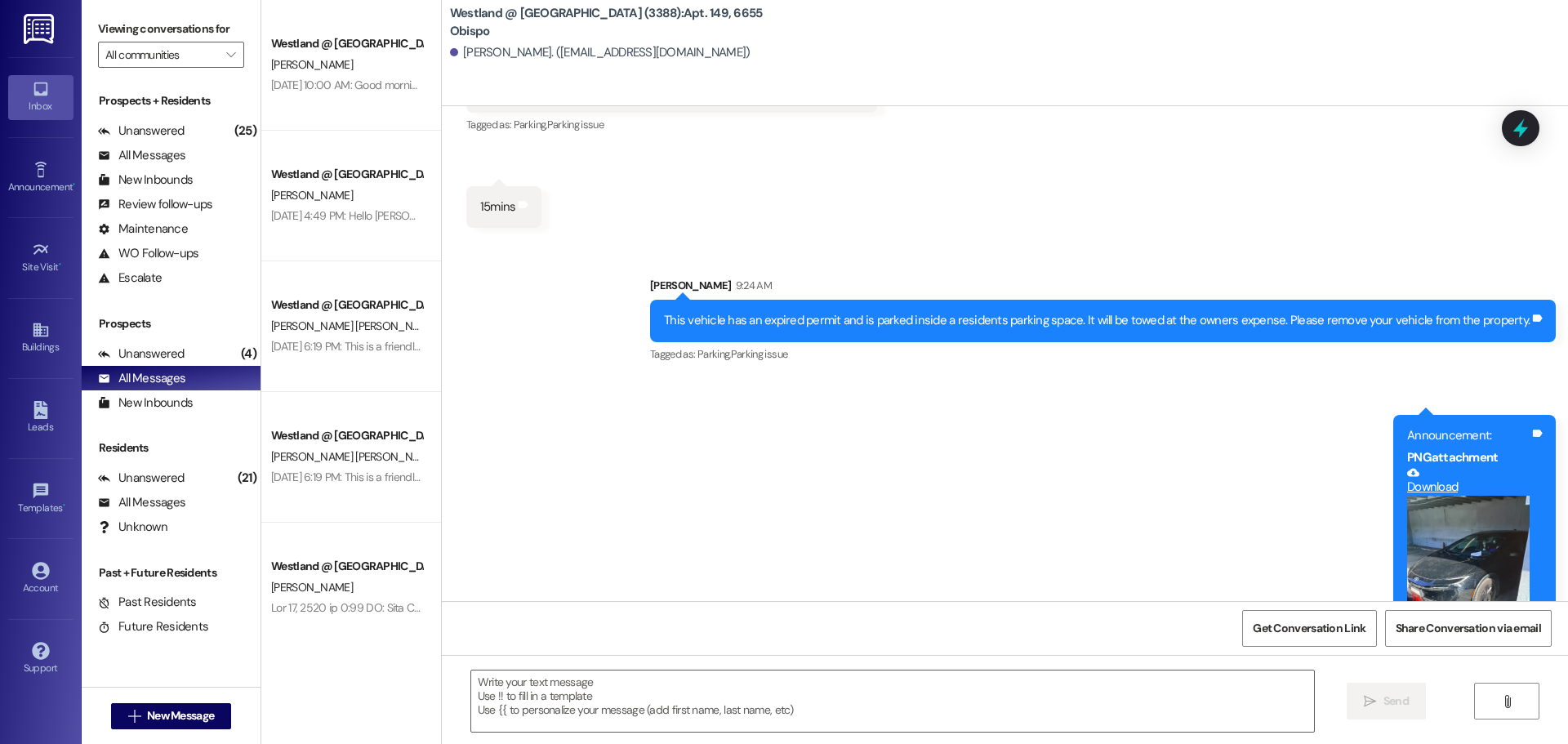
click at [623, 450] on div "Announcement, sent via SMS [PERSON_NAME] 9:24 AM This vehicle has an expired pe…" at bounding box center [1005, 481] width 1126 height 483
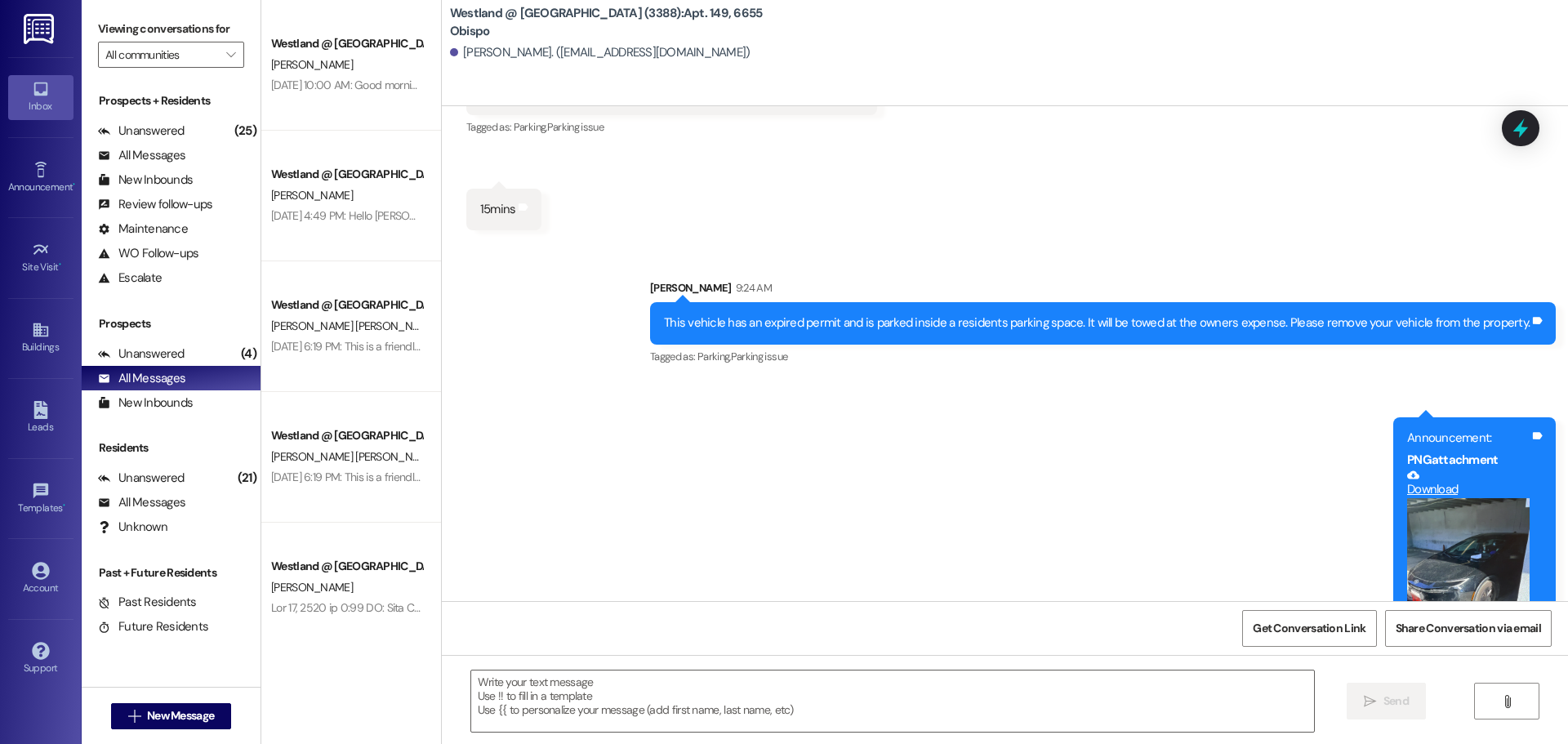
scroll to position [30437, 0]
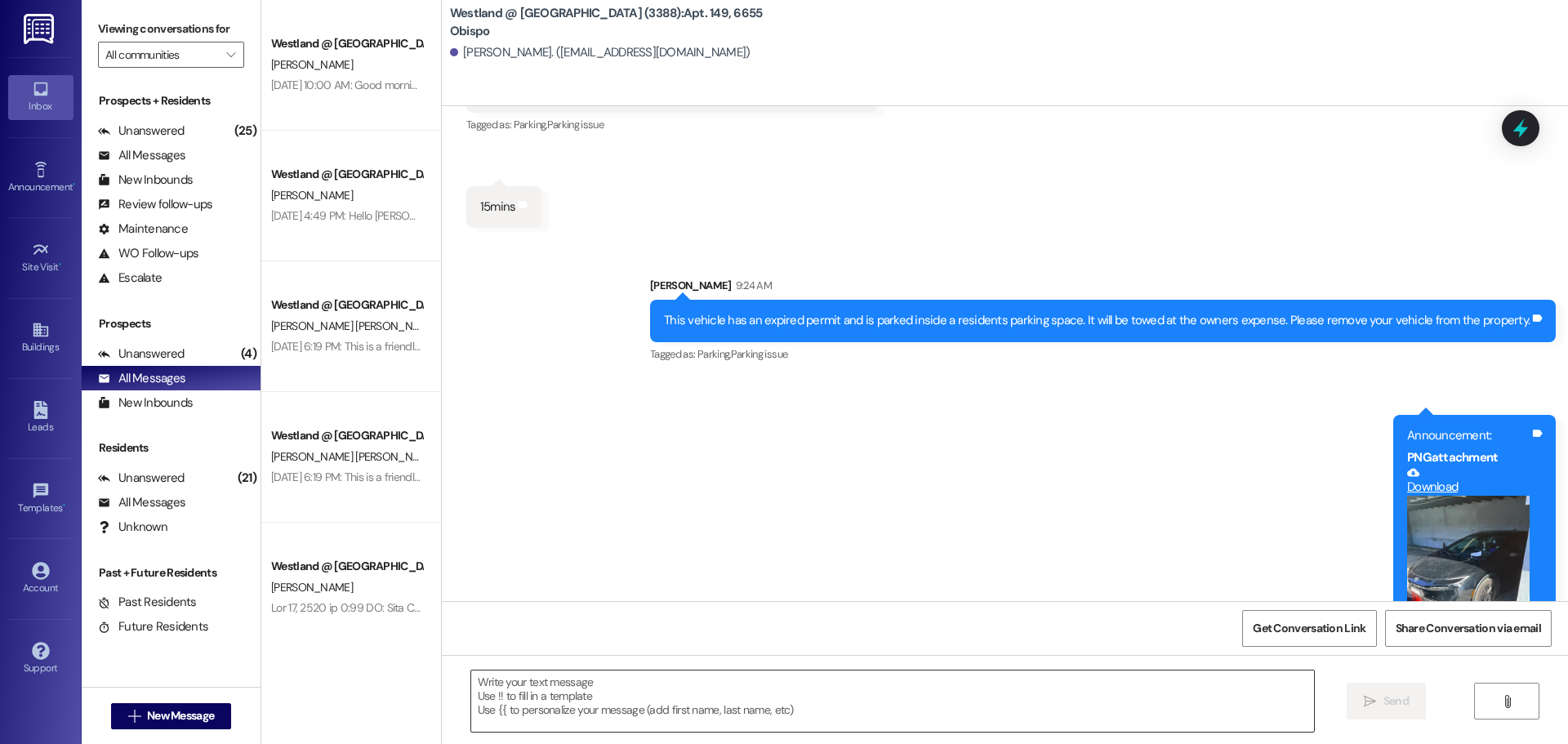
click at [785, 696] on textarea at bounding box center [892, 701] width 843 height 61
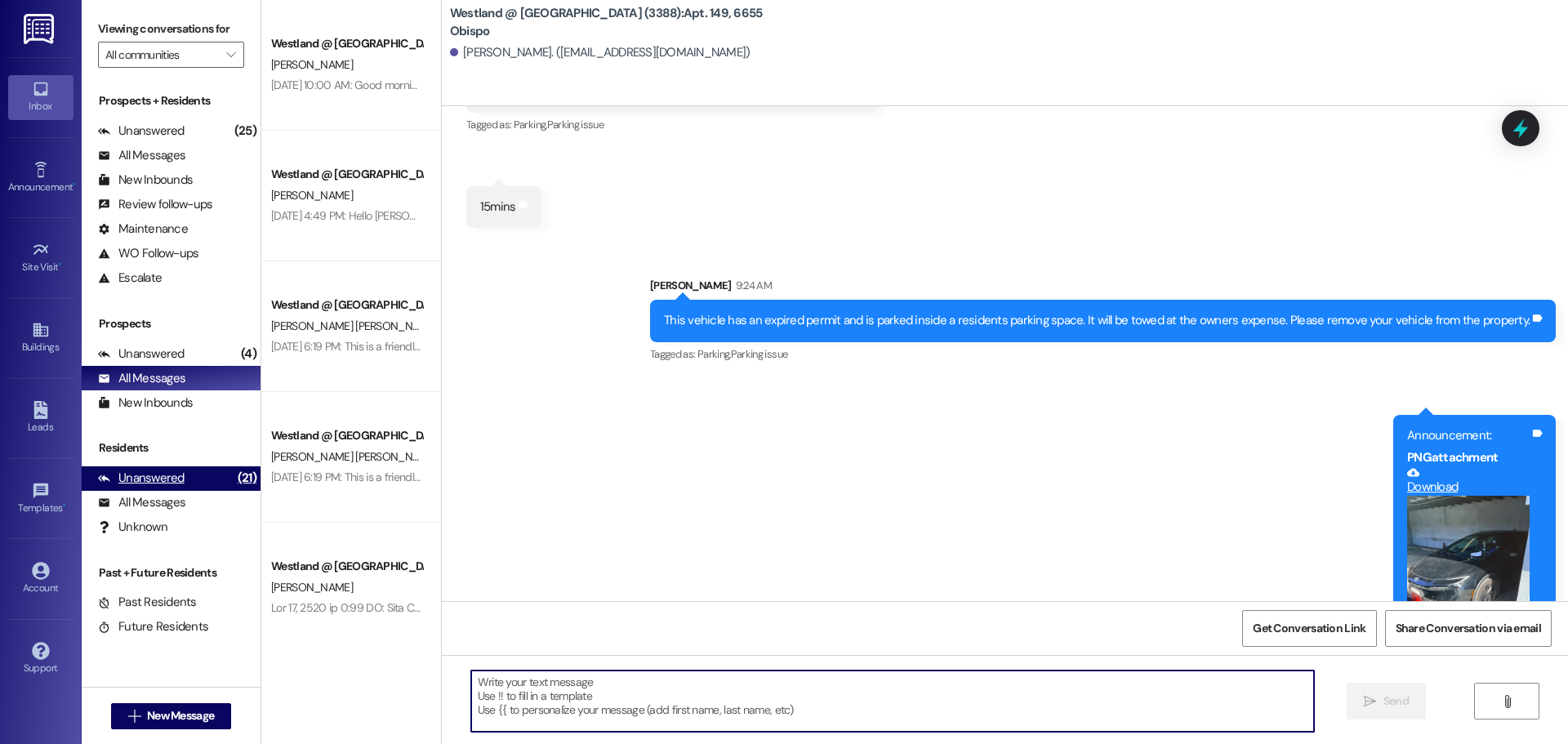
click at [158, 481] on div "Unanswered" at bounding box center [141, 478] width 86 height 17
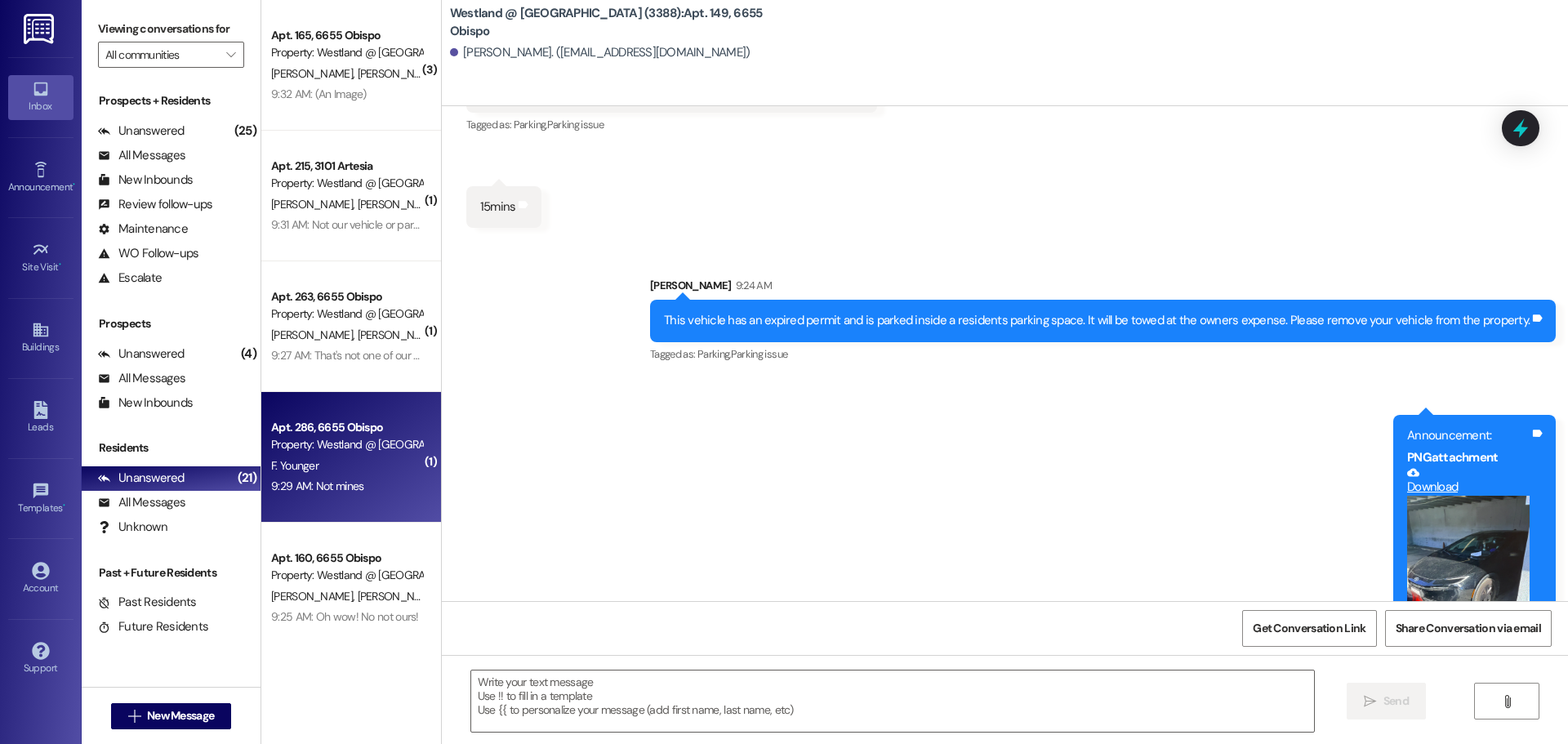
click at [338, 463] on div "F. Younger" at bounding box center [347, 466] width 155 height 21
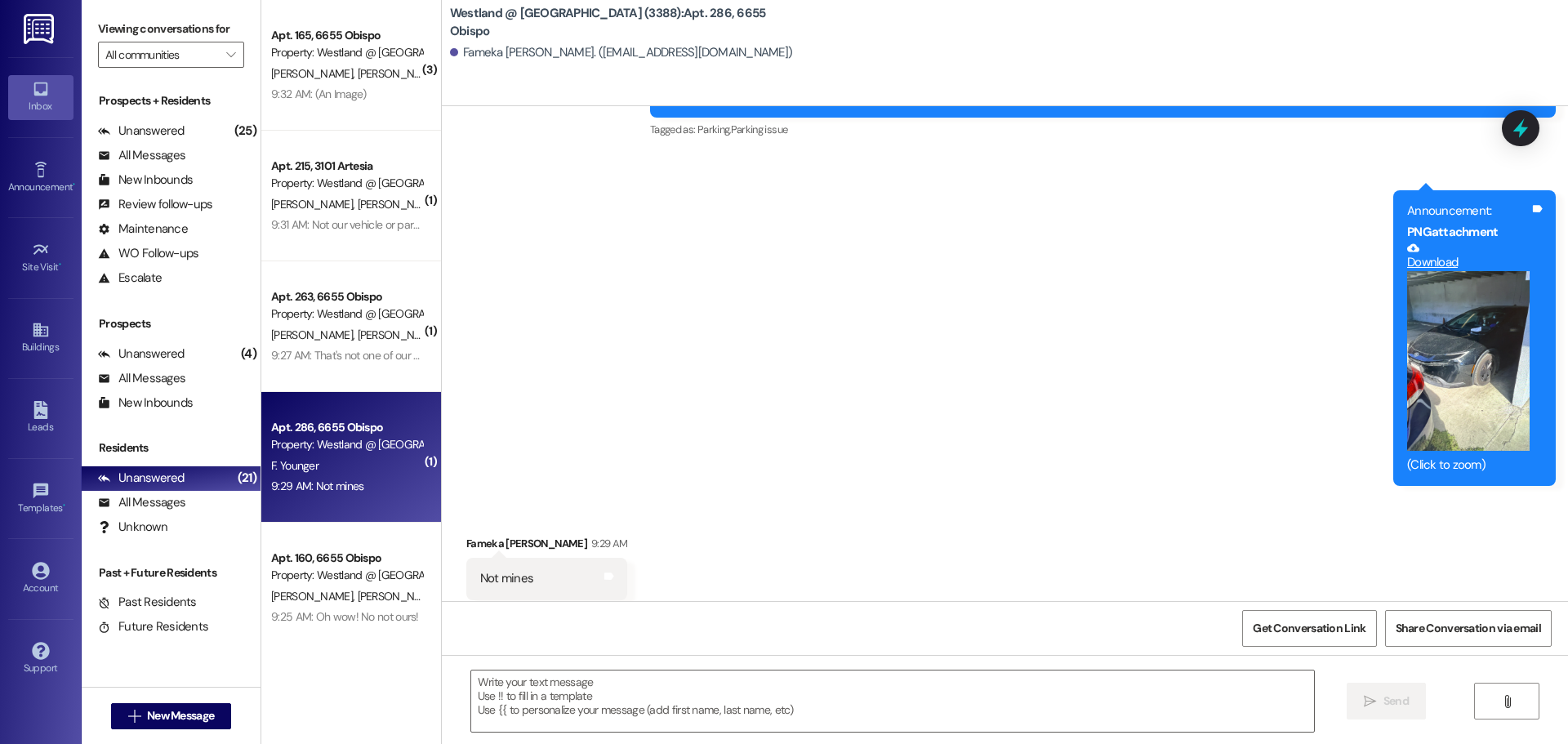
scroll to position [11281, 0]
click at [648, 690] on textarea at bounding box center [892, 701] width 843 height 61
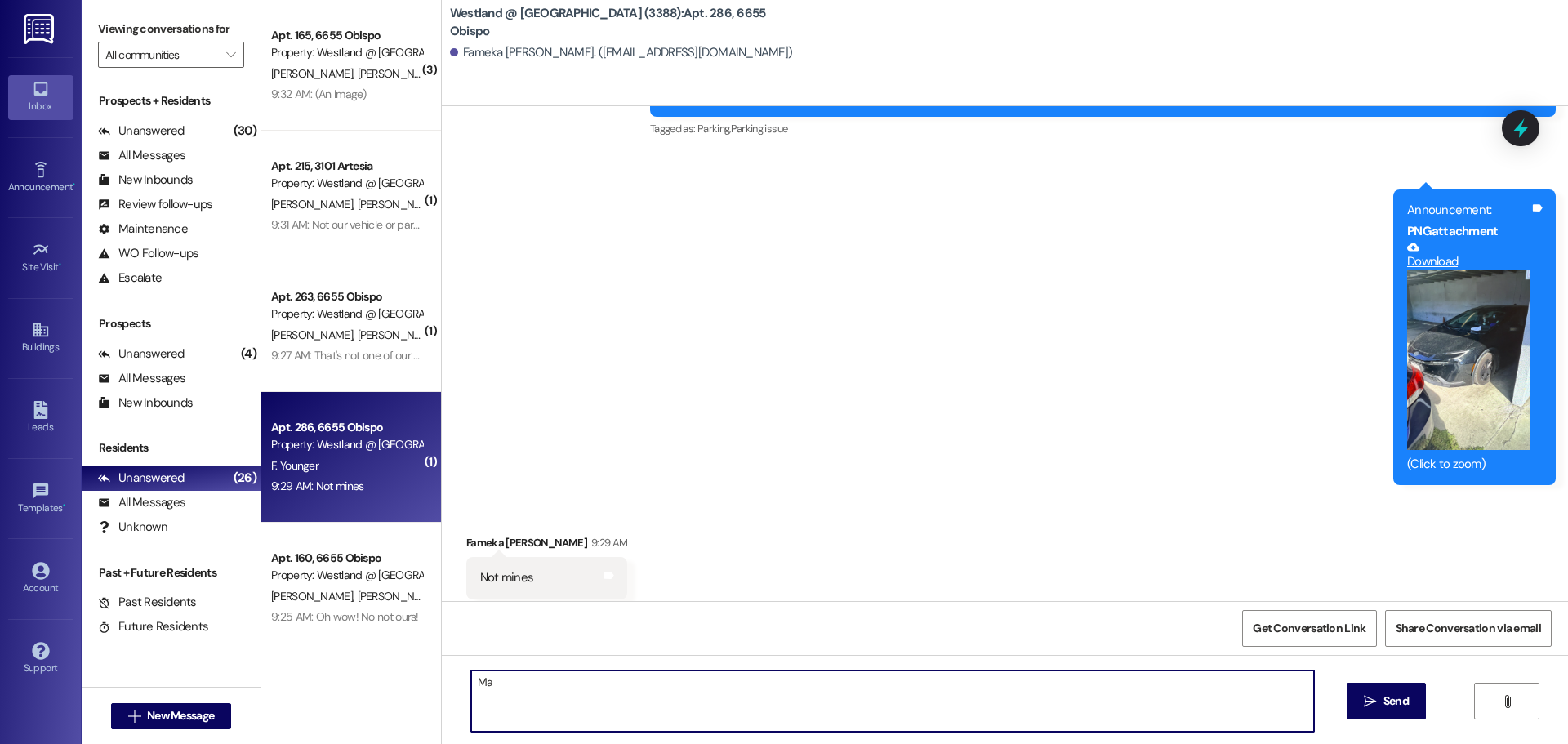
type textarea "M"
type textarea "L"
type textarea "[PERSON_NAME]"
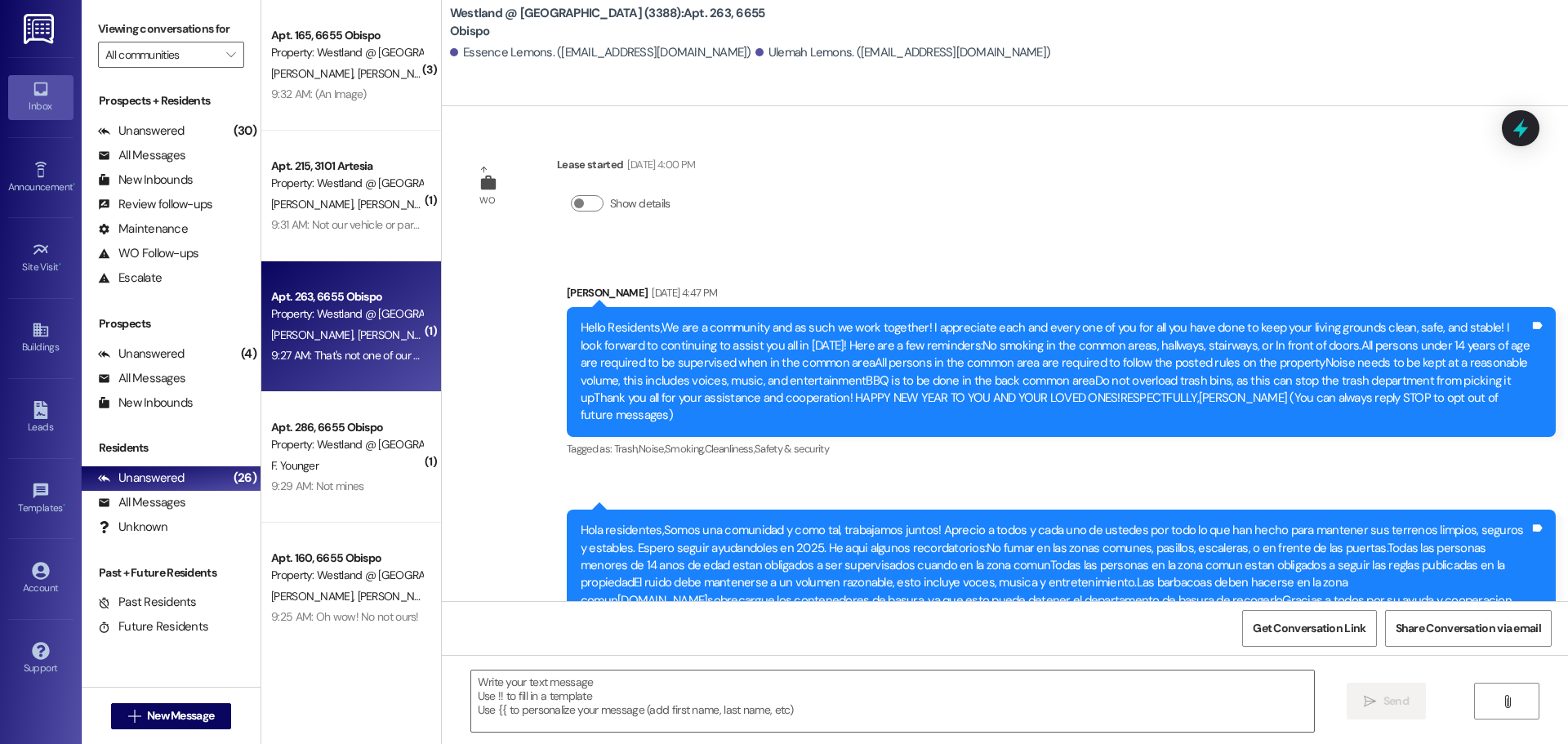
scroll to position [5254, 0]
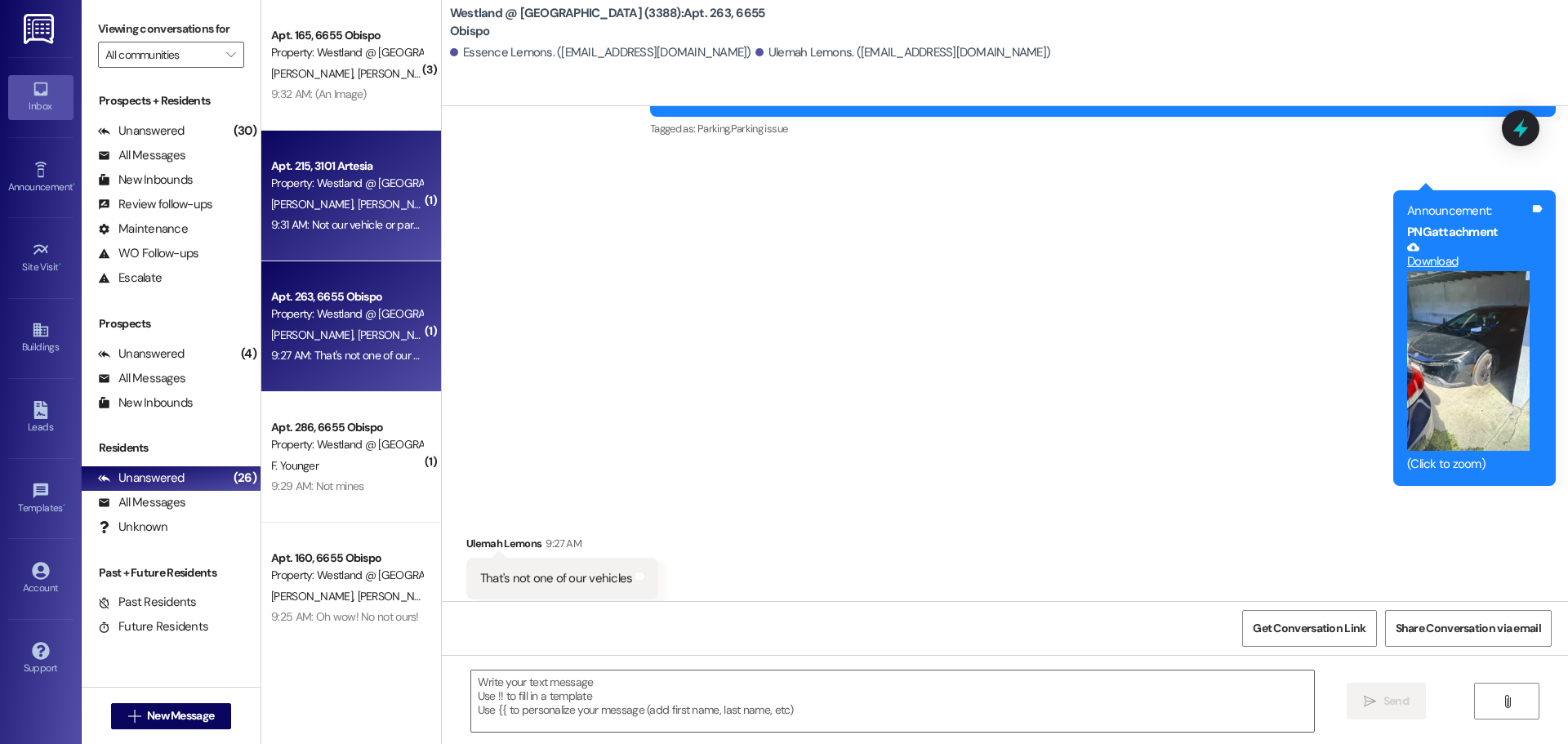
click at [357, 207] on span "[PERSON_NAME]" at bounding box center [398, 204] width 82 height 14
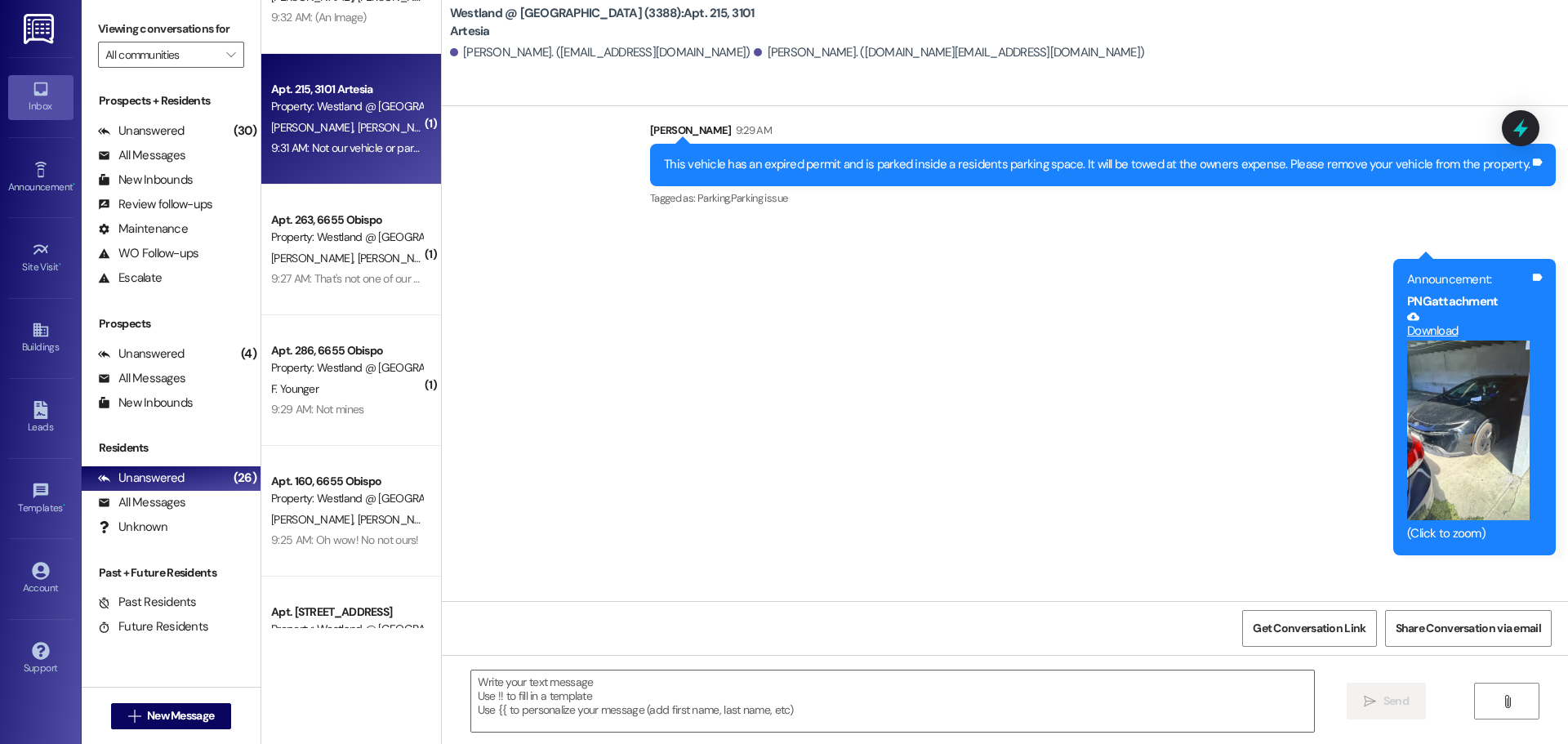
scroll to position [94, 0]
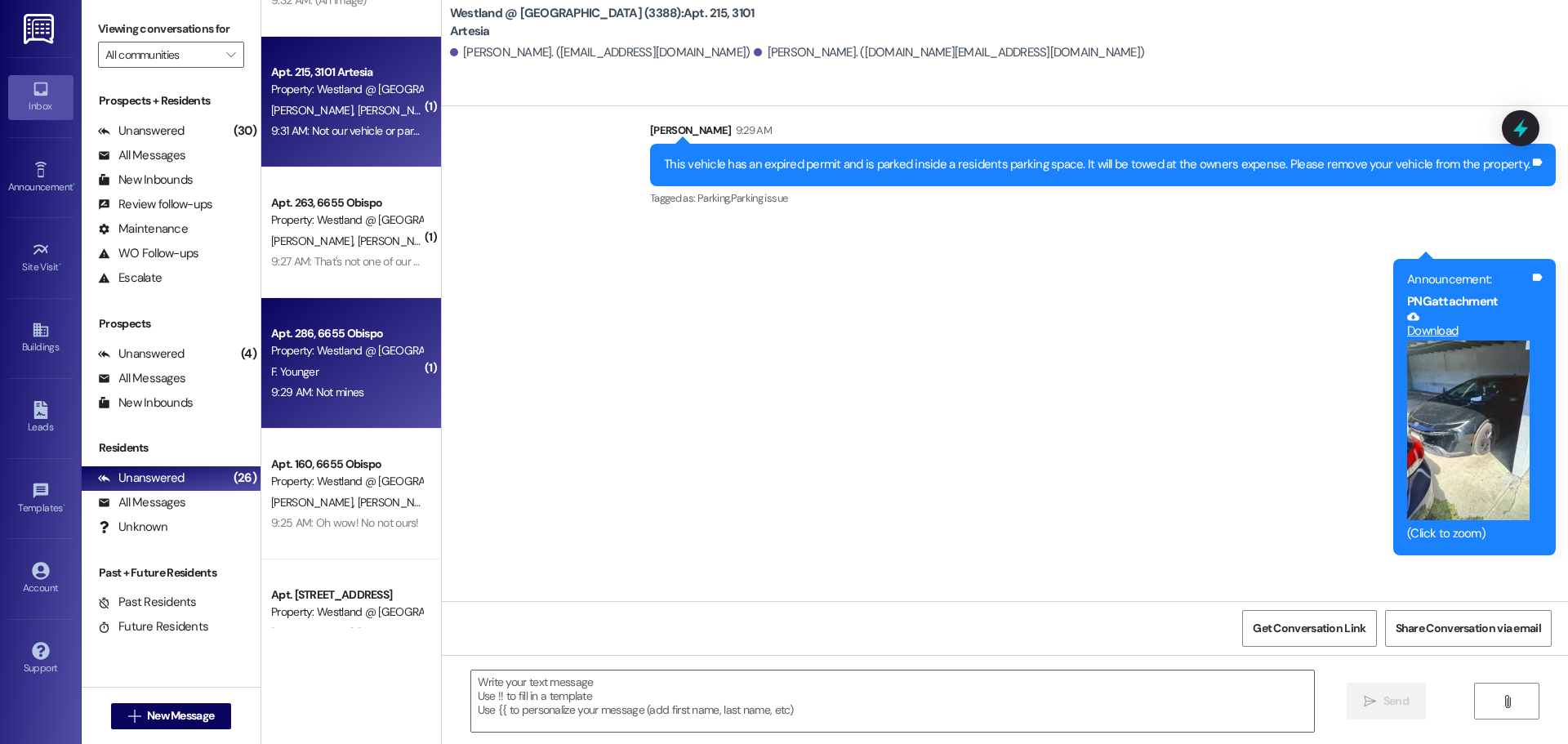
click at [346, 348] on div "Property: Westland @ [GEOGRAPHIC_DATA] (3388)" at bounding box center [346, 350] width 151 height 17
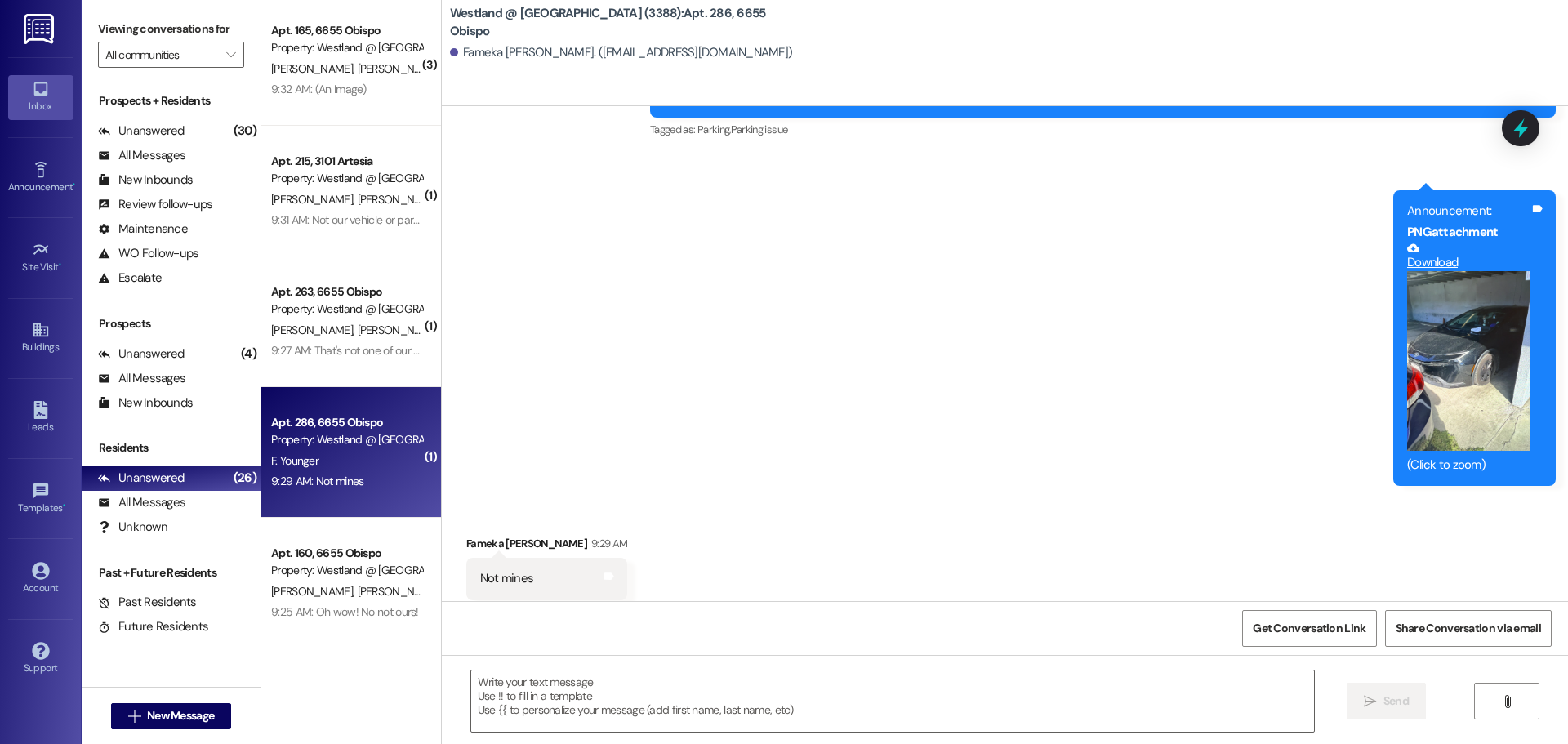
scroll to position [0, 0]
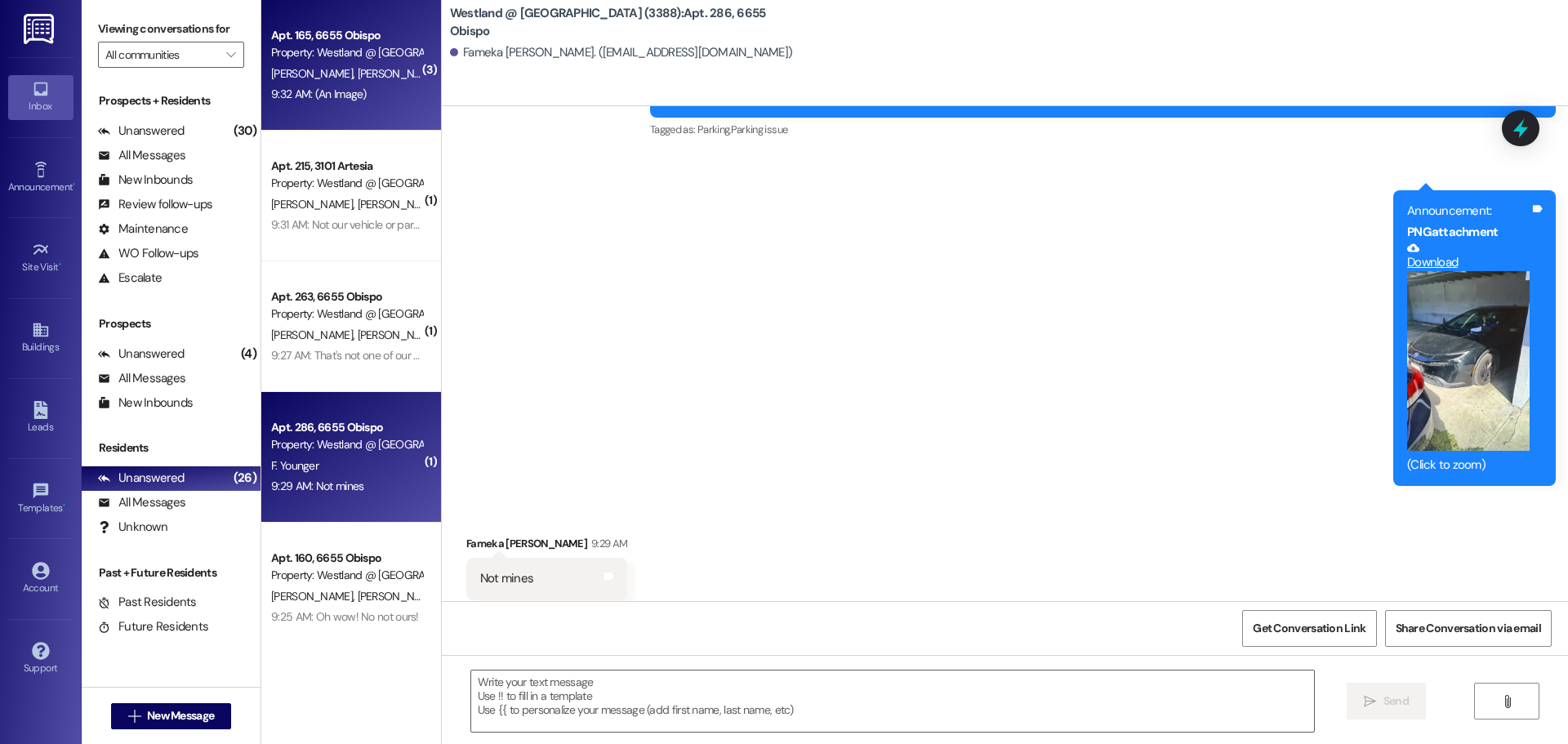
click at [359, 98] on div "9:32 AM: (An Image) 9:32 AM: (An Image)" at bounding box center [318, 94] width 95 height 14
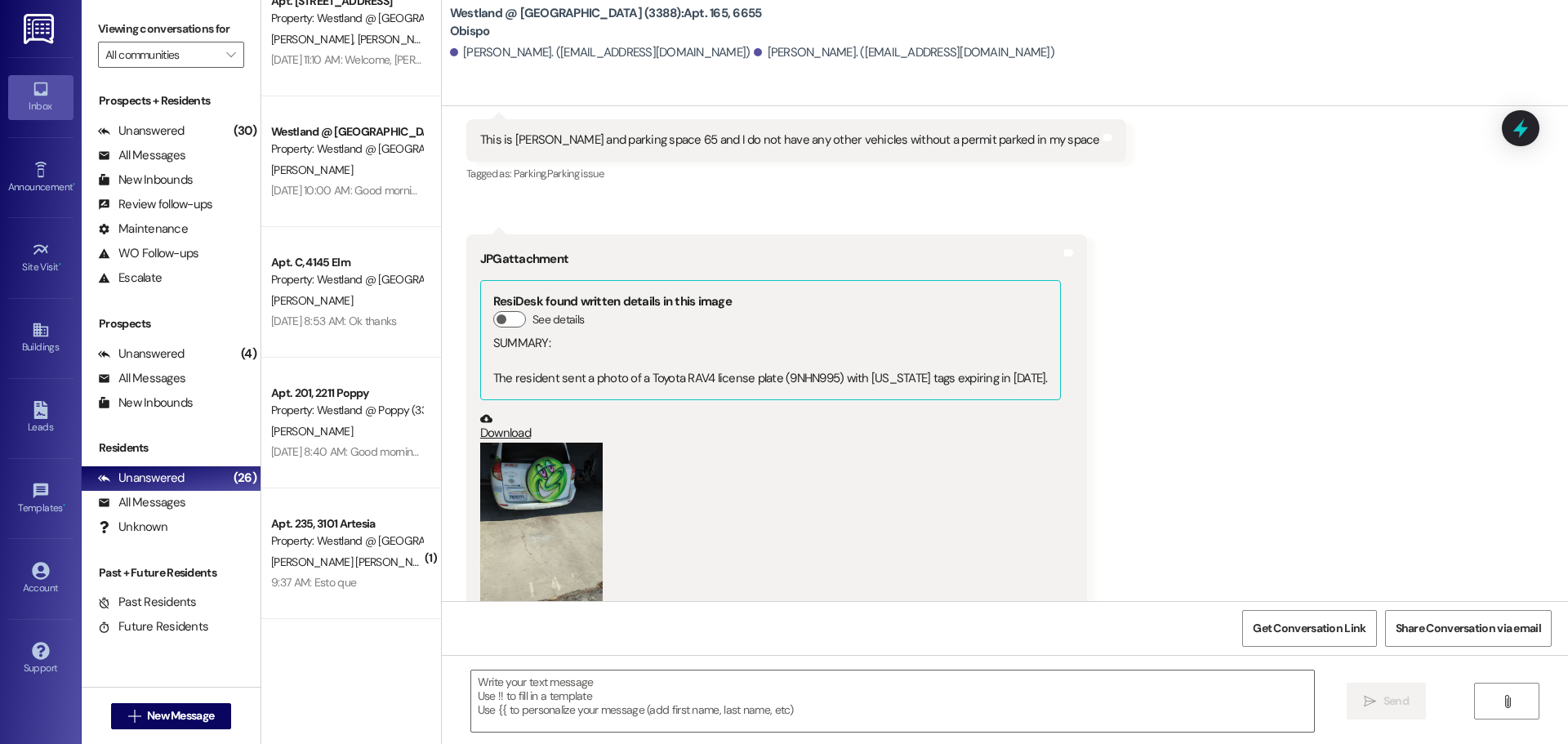
scroll to position [722, 0]
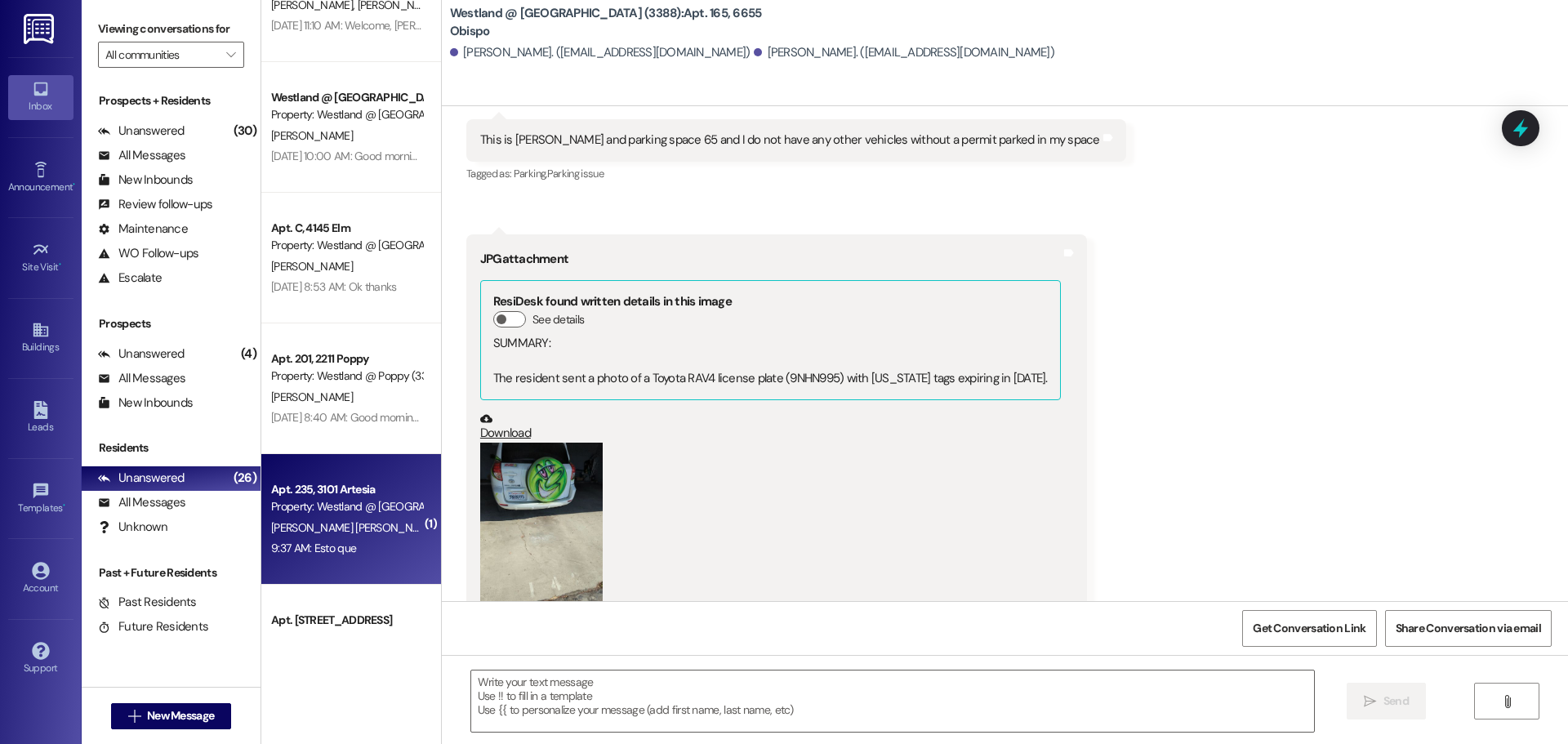
click at [343, 527] on span "[PERSON_NAME] [PERSON_NAME]" at bounding box center [356, 527] width 171 height 14
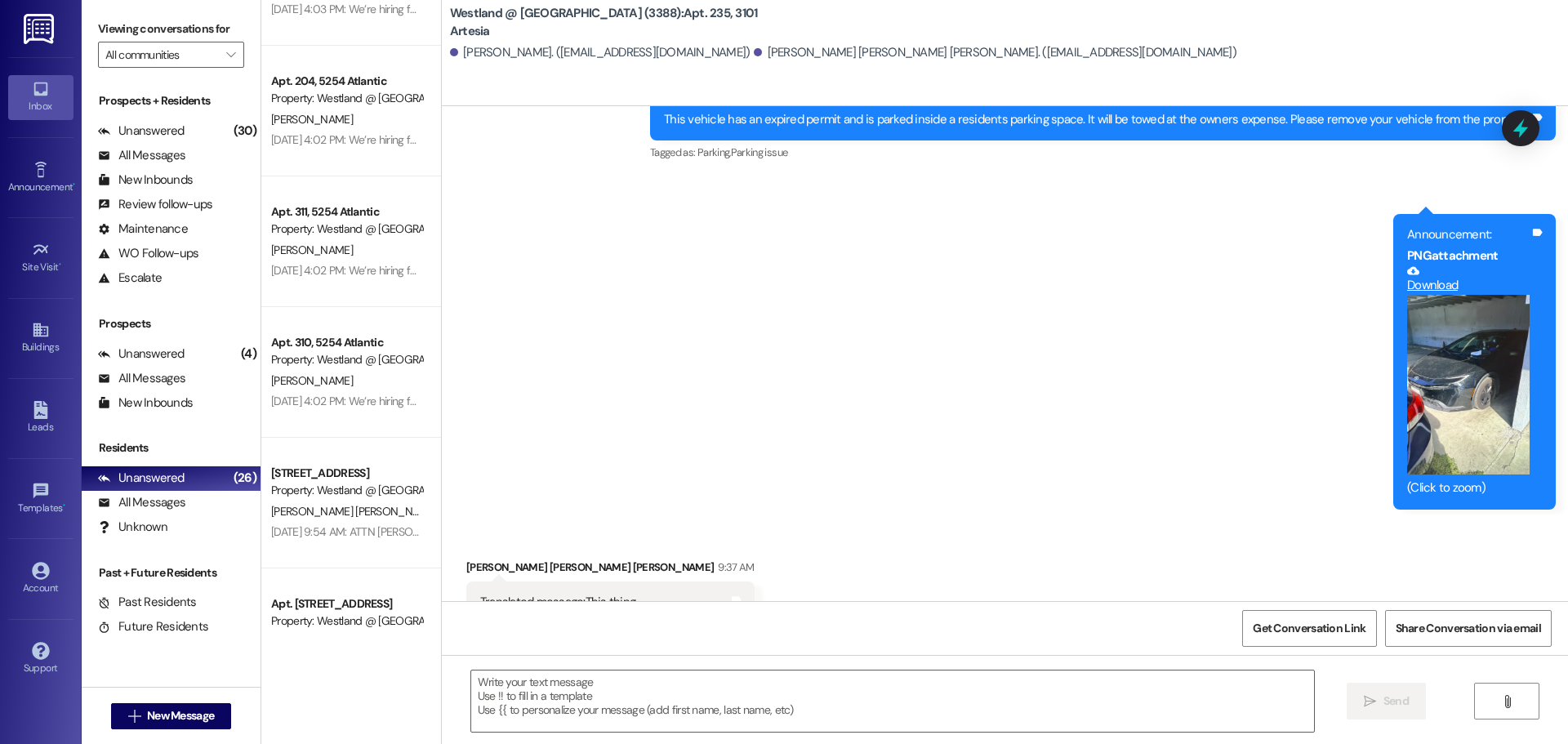
scroll to position [1715, 0]
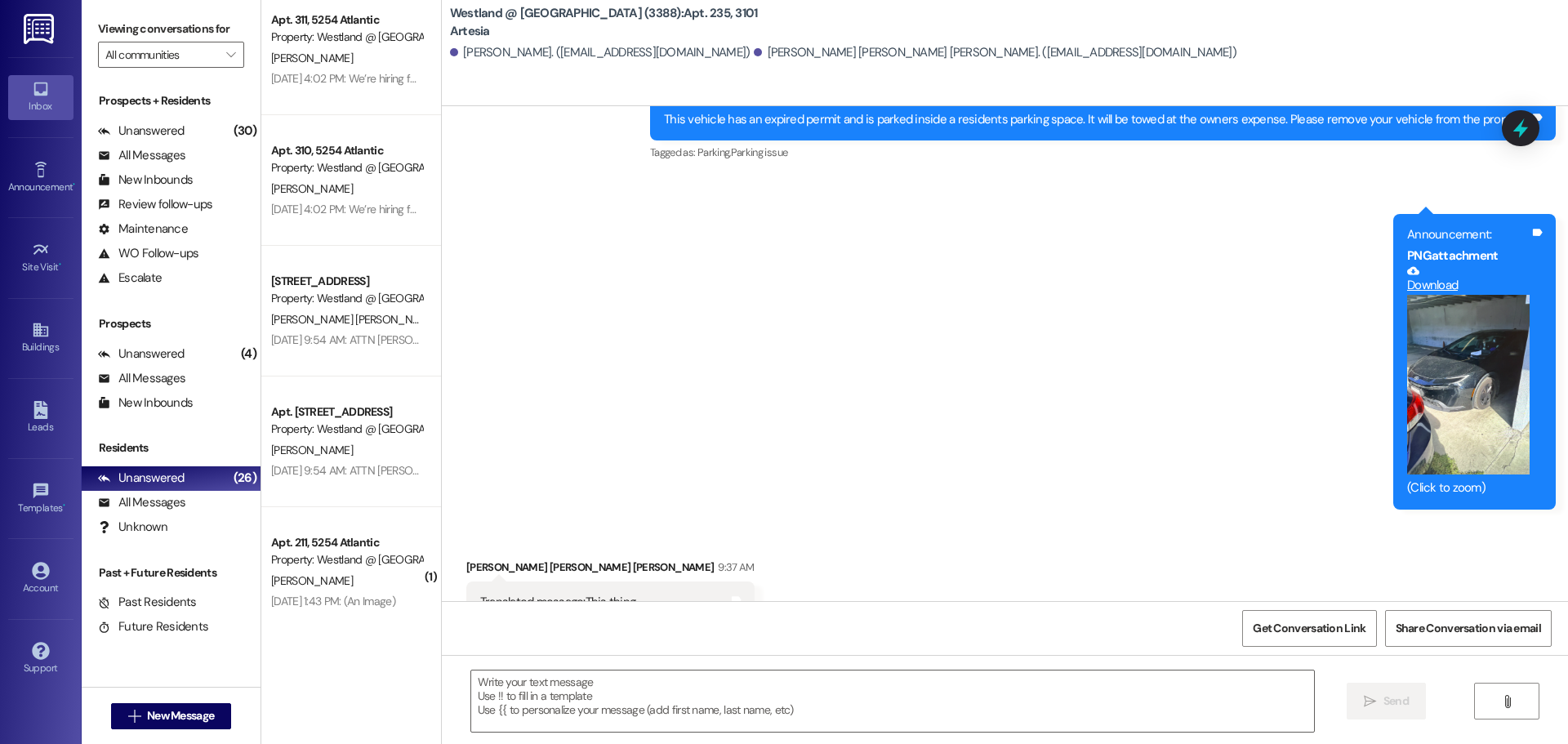
click at [330, 540] on div "Apt. 211, 5254 Atlantic" at bounding box center [346, 542] width 151 height 17
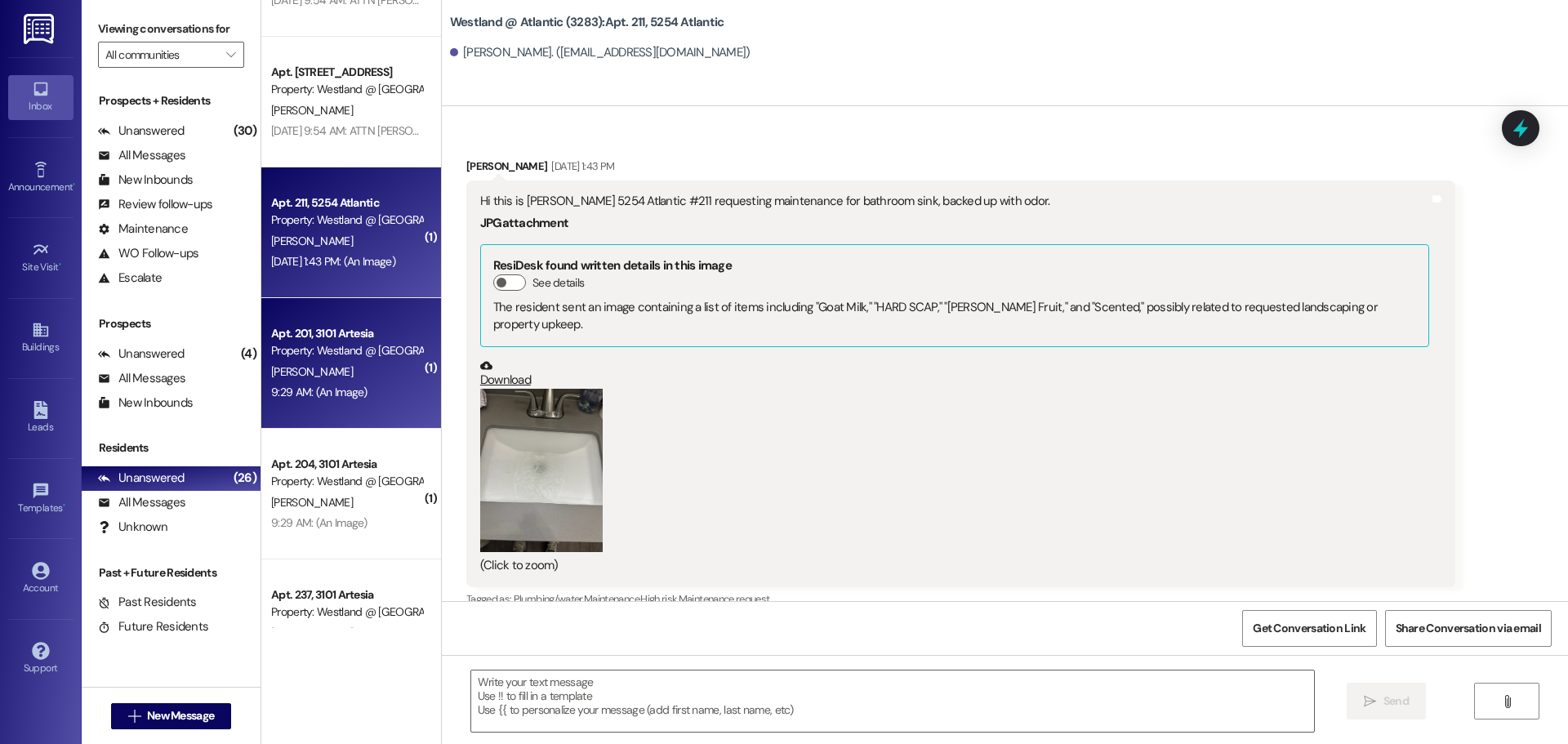
scroll to position [2073, 0]
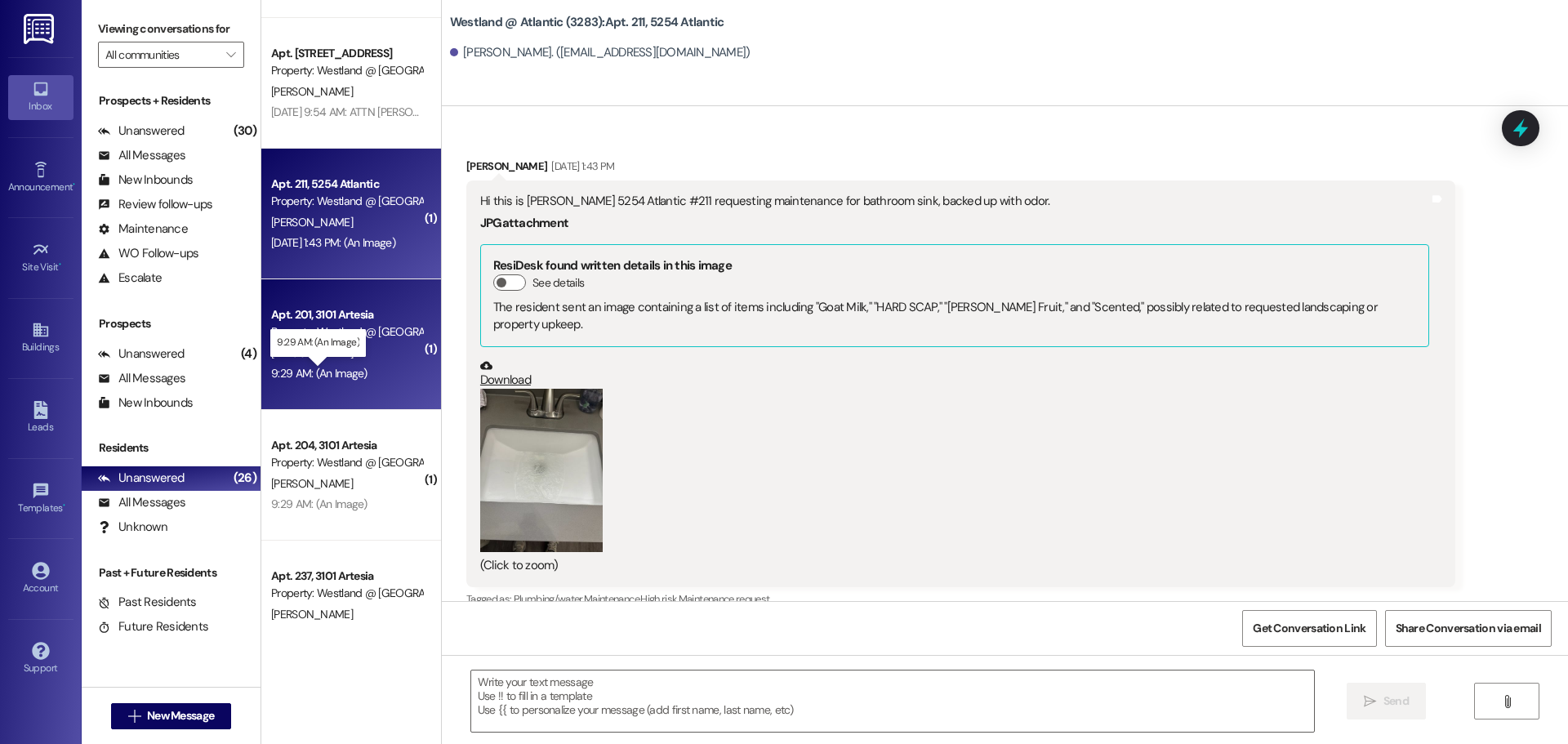
click at [329, 373] on div "9:29 AM: (An Image) 9:29 AM: (An Image)" at bounding box center [318, 373] width 96 height 14
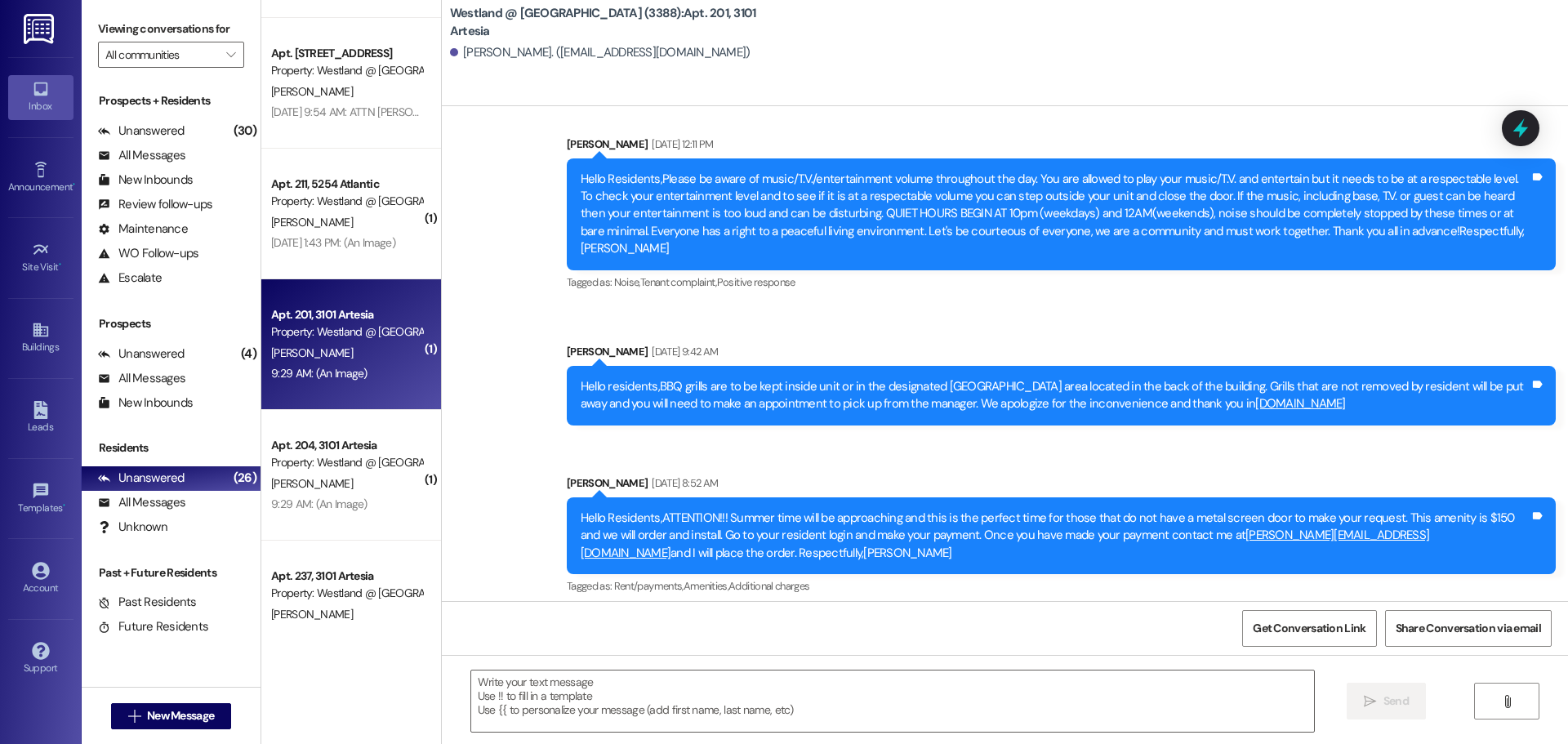
scroll to position [9873, 0]
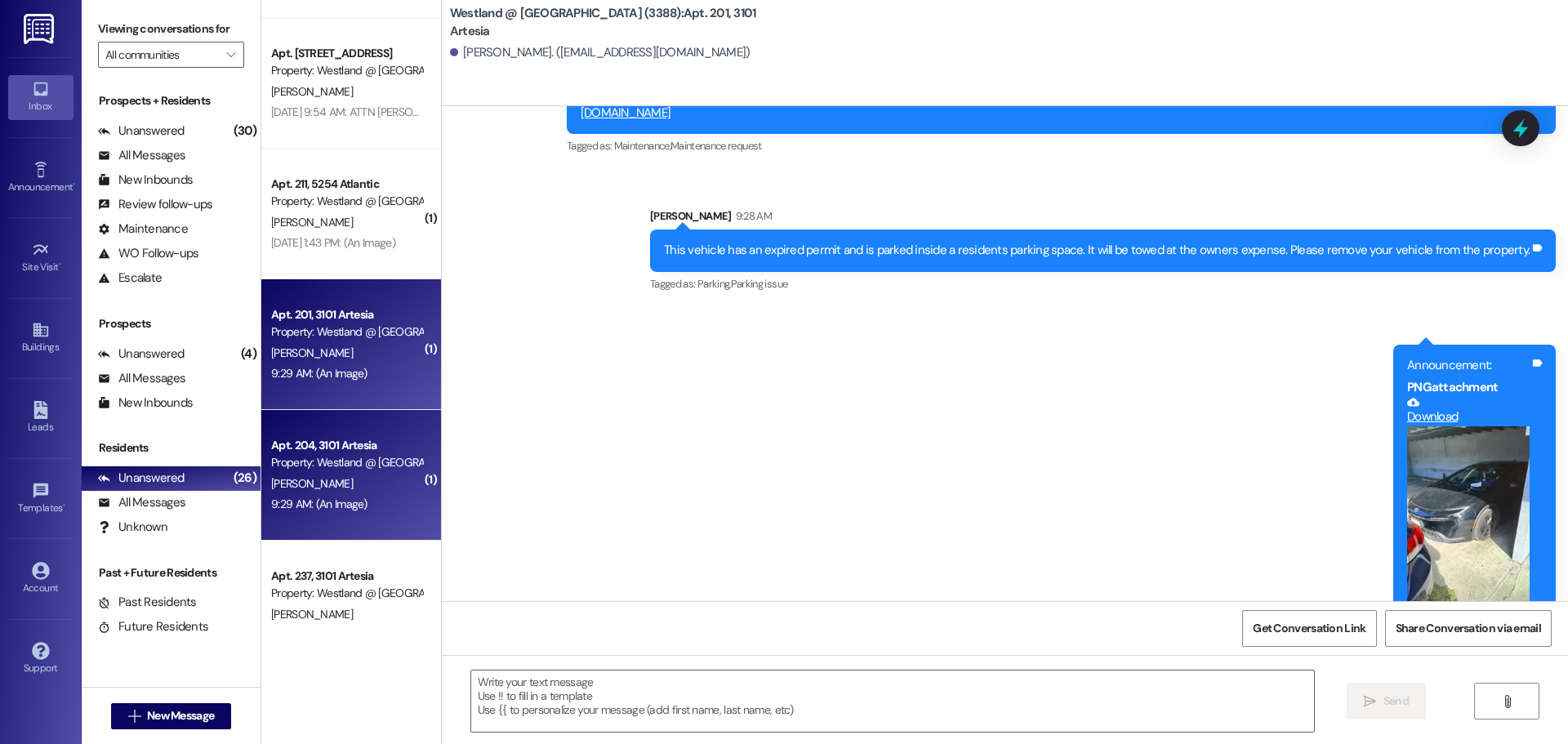
click at [384, 486] on div "[PERSON_NAME]" at bounding box center [347, 484] width 155 height 21
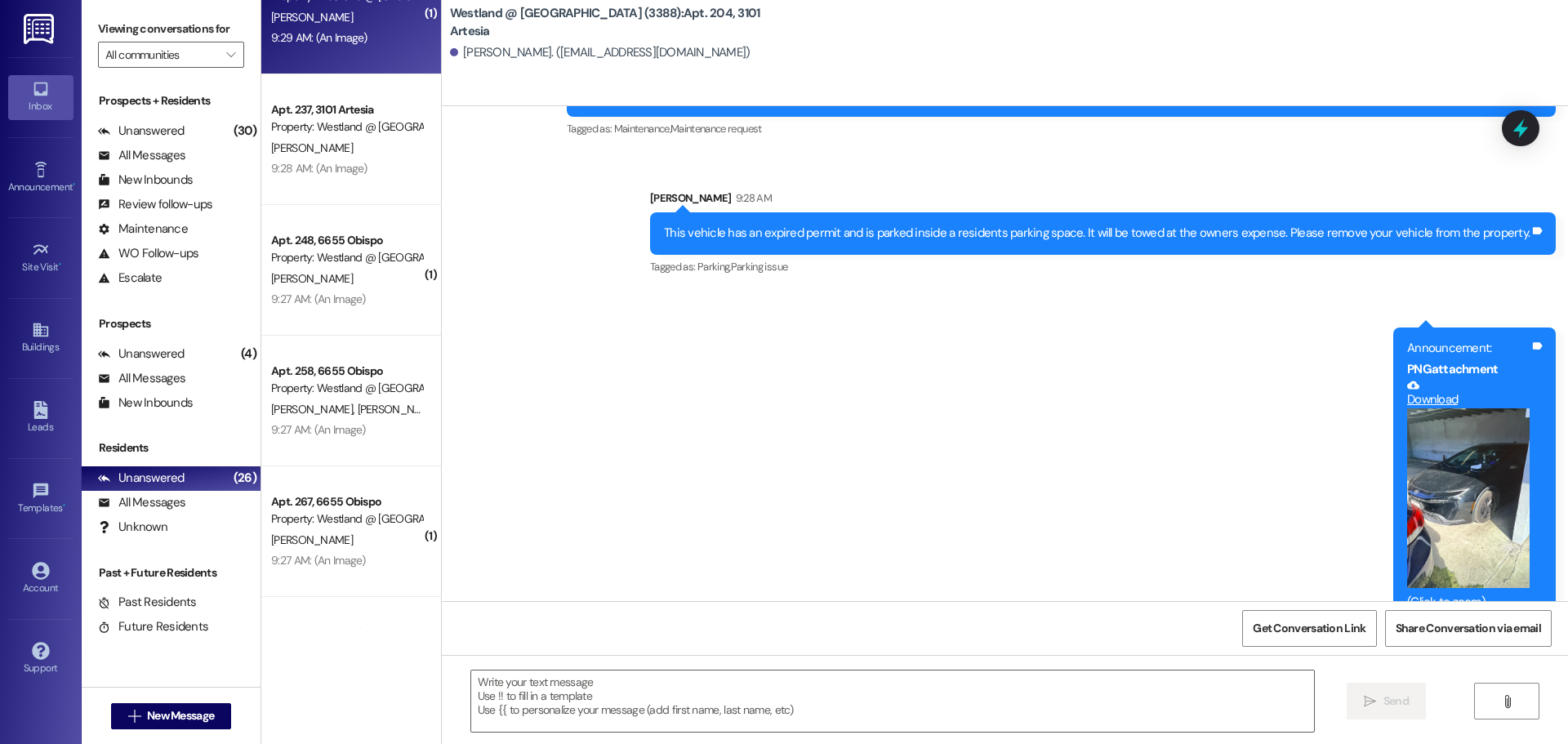
scroll to position [2542, 0]
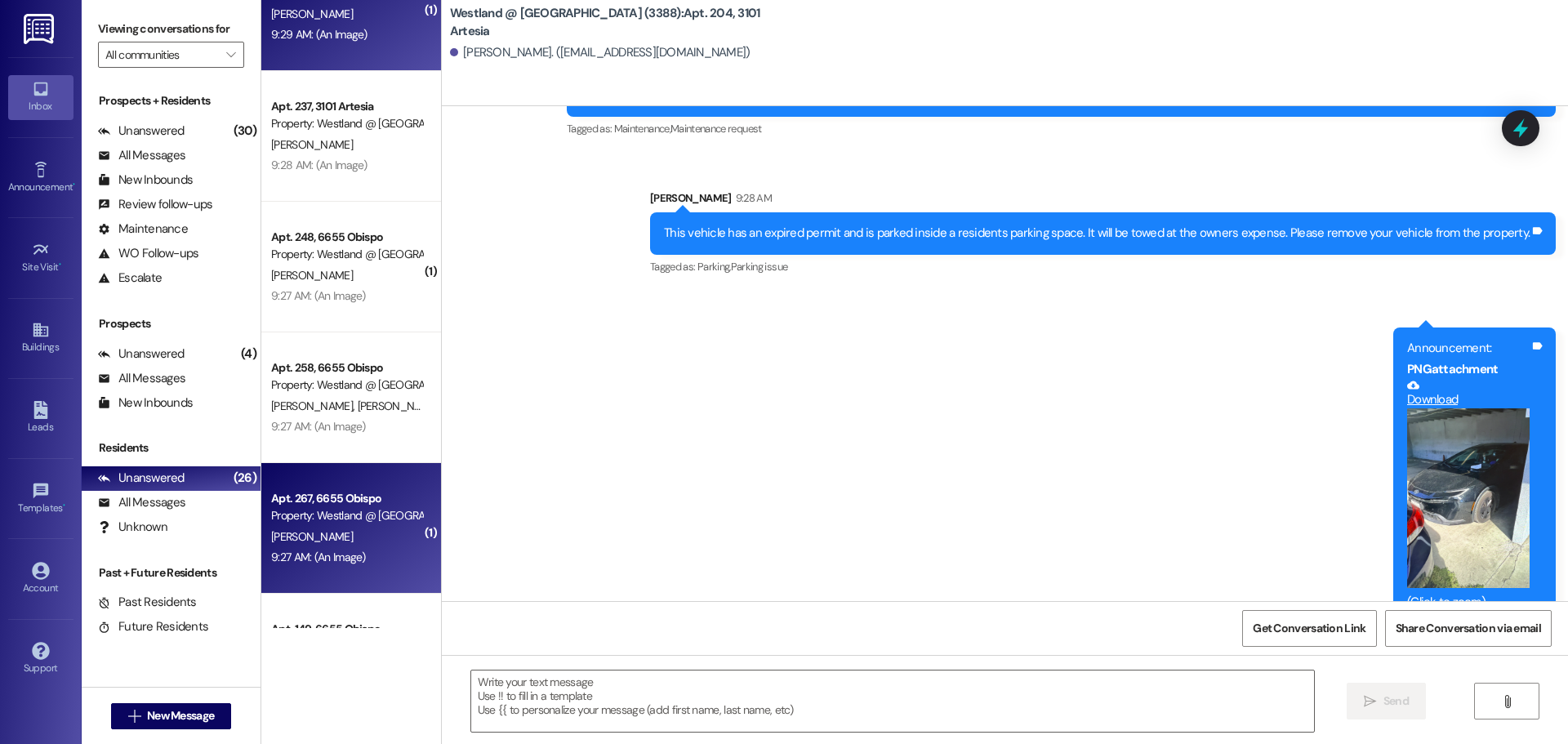
click at [311, 529] on span "[PERSON_NAME]" at bounding box center [311, 536] width 82 height 14
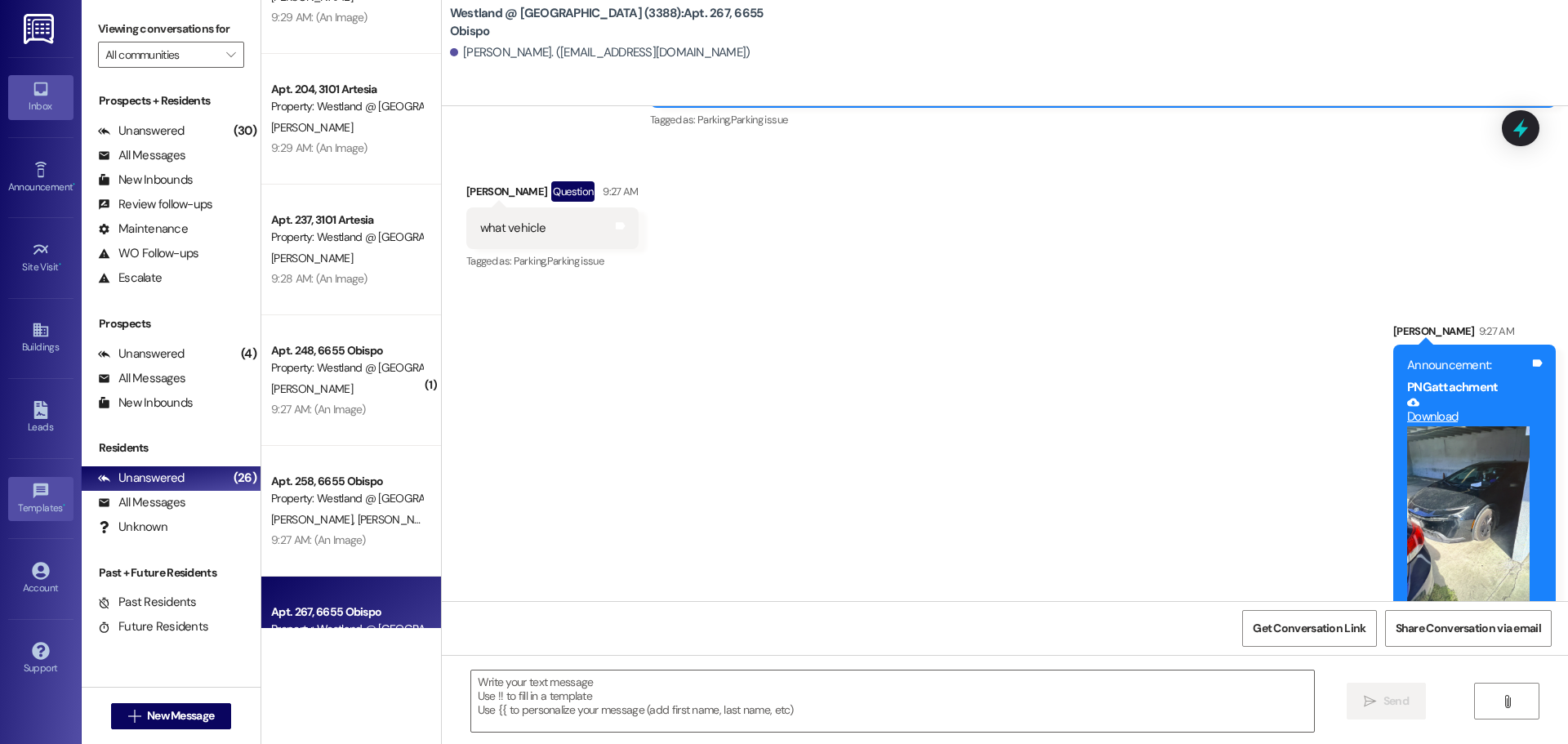
scroll to position [2577, 0]
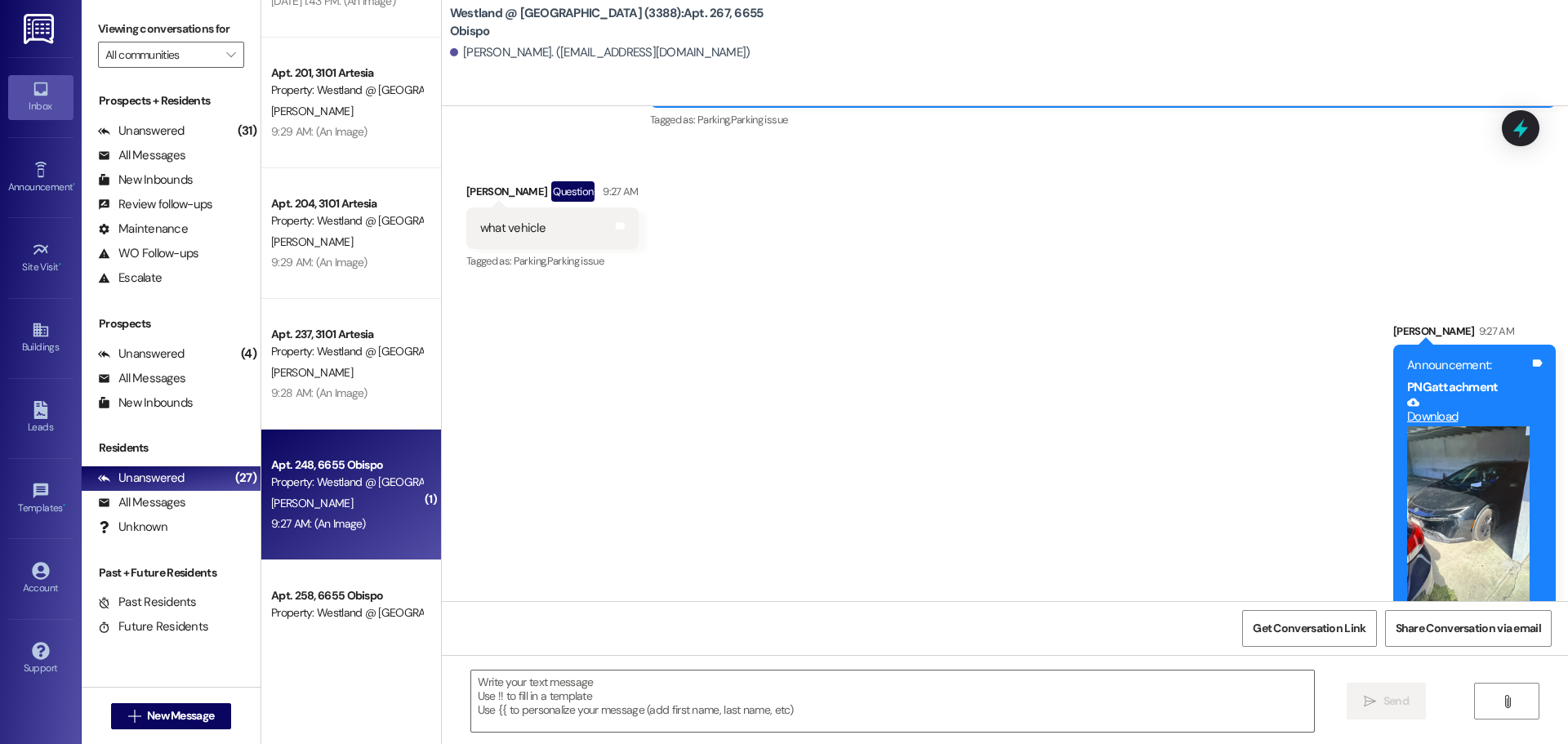
click at [295, 489] on div "Property: Westland @ [GEOGRAPHIC_DATA] (3388)" at bounding box center [346, 482] width 151 height 17
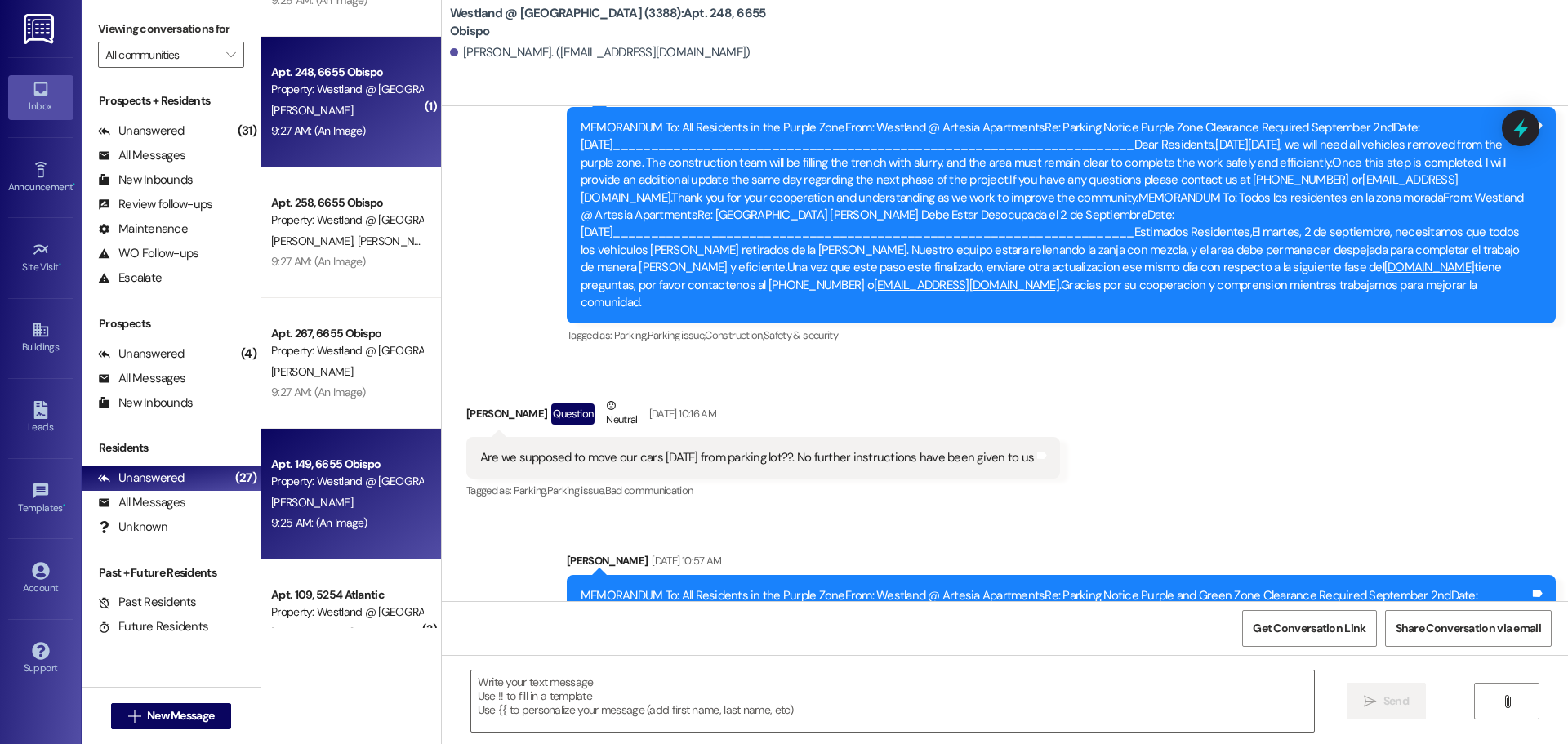
scroll to position [3031, 0]
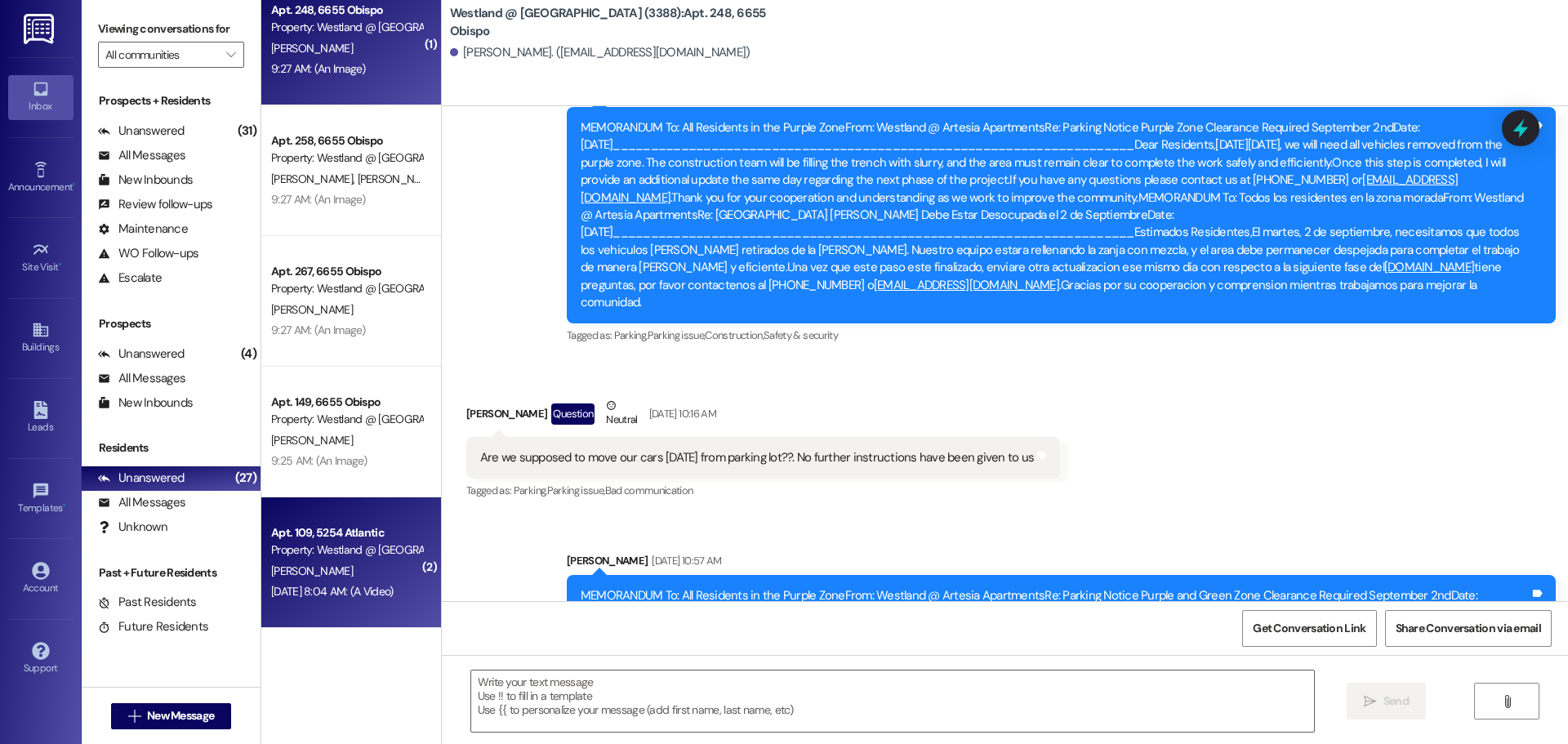
click at [343, 536] on div "Apt. 109, 5254 Atlantic" at bounding box center [346, 533] width 151 height 17
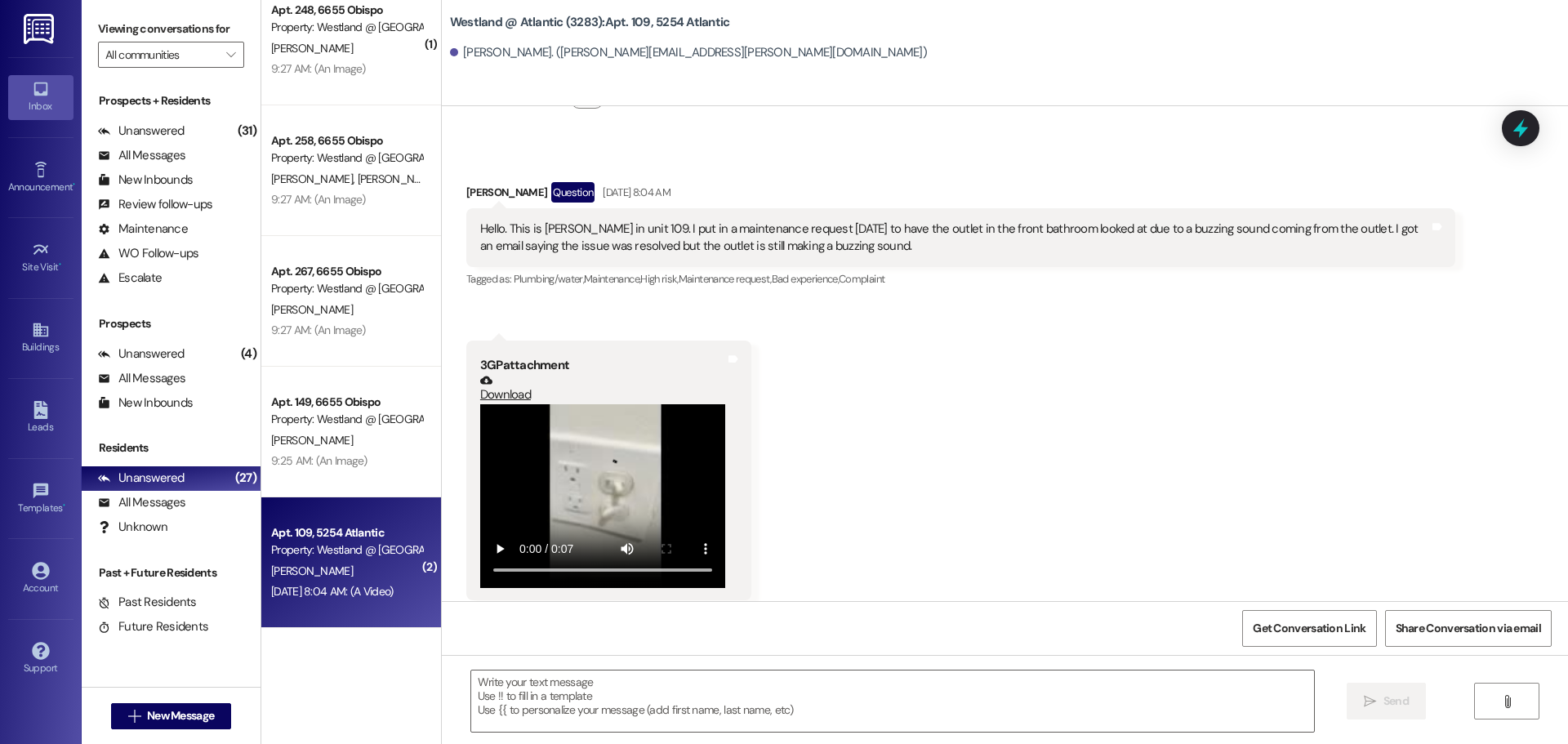
scroll to position [1488, 0]
